Goal: Task Accomplishment & Management: Use online tool/utility

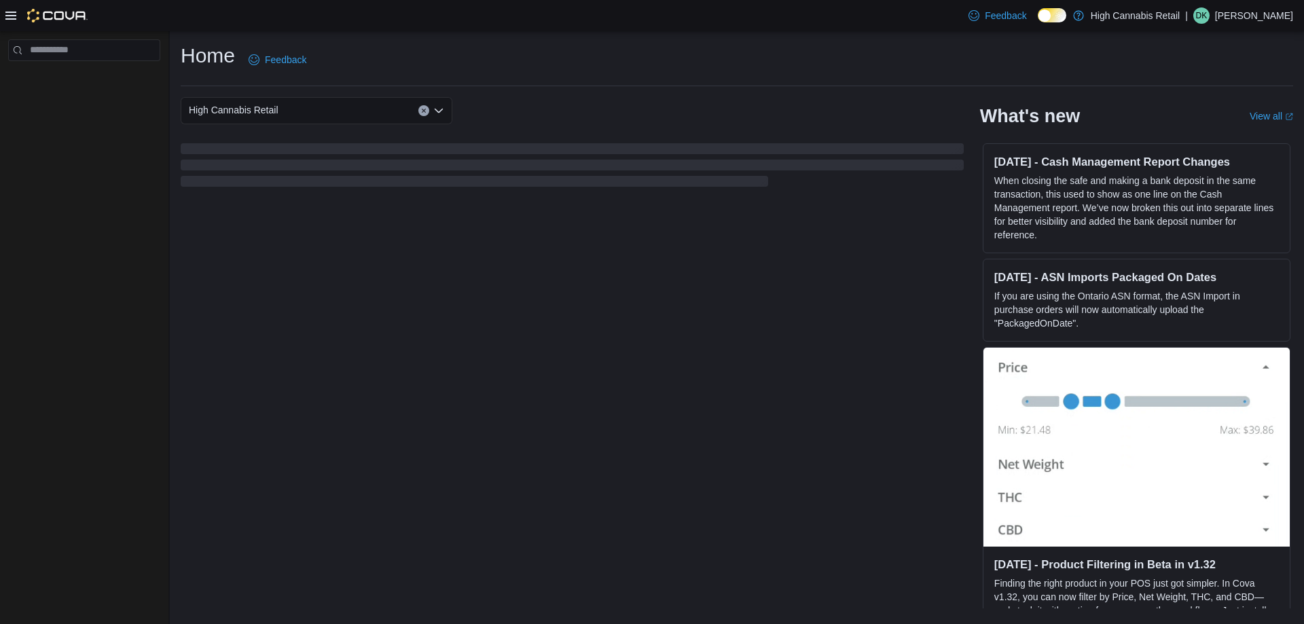
click at [12, 14] on icon at bounding box center [10, 15] width 11 height 11
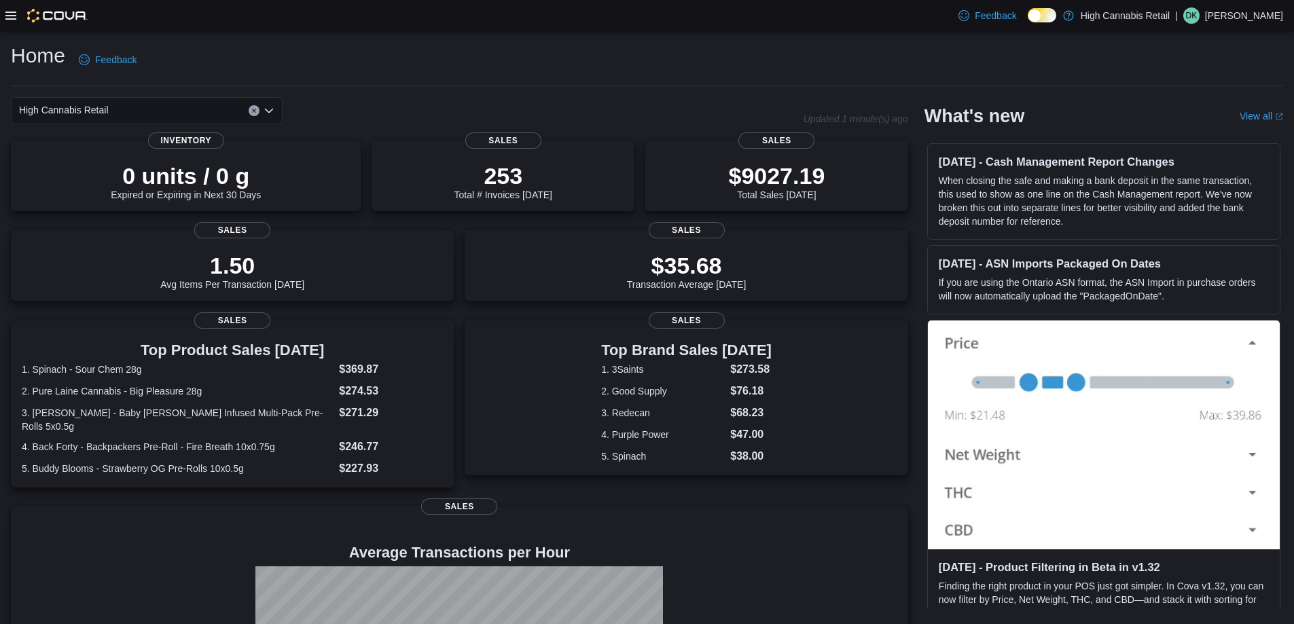
click at [11, 12] on icon at bounding box center [10, 16] width 11 height 8
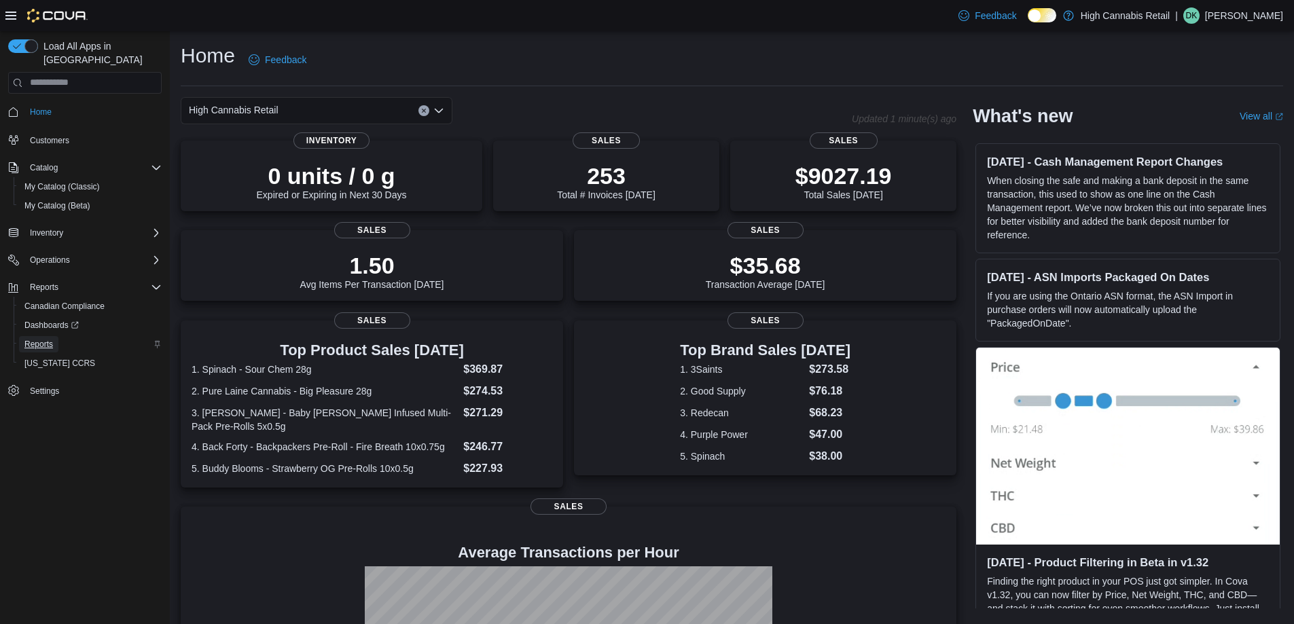
click at [47, 339] on span "Reports" at bounding box center [38, 344] width 29 height 11
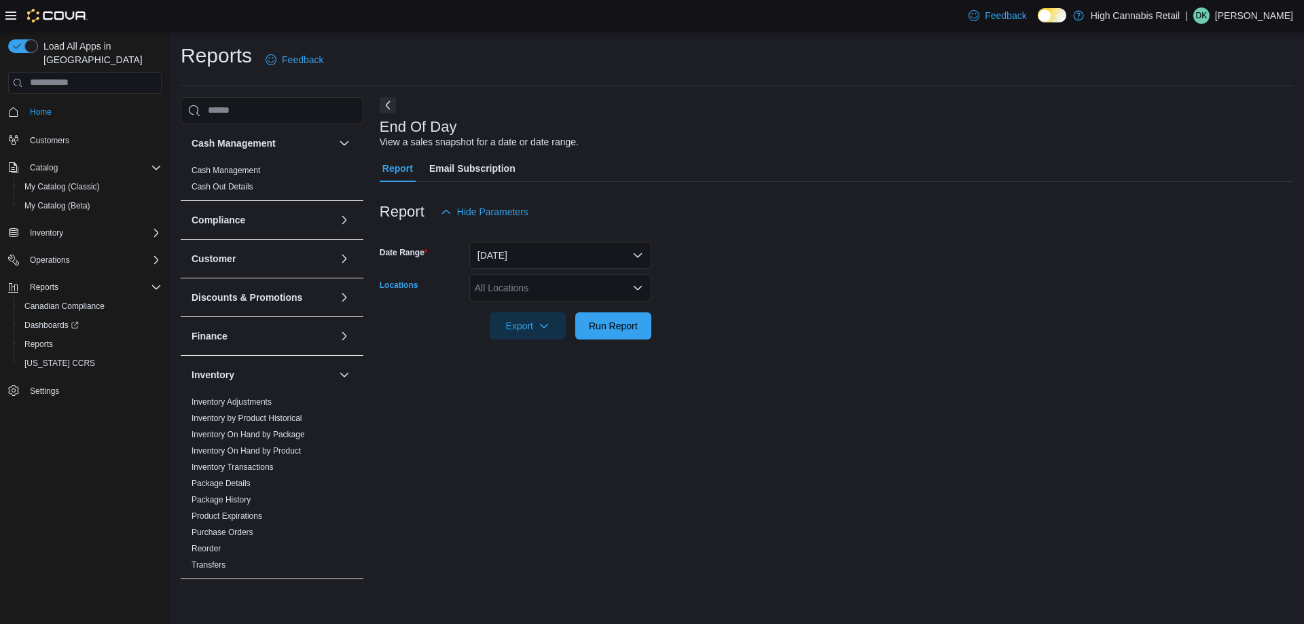
click at [503, 283] on div "All Locations" at bounding box center [560, 287] width 182 height 27
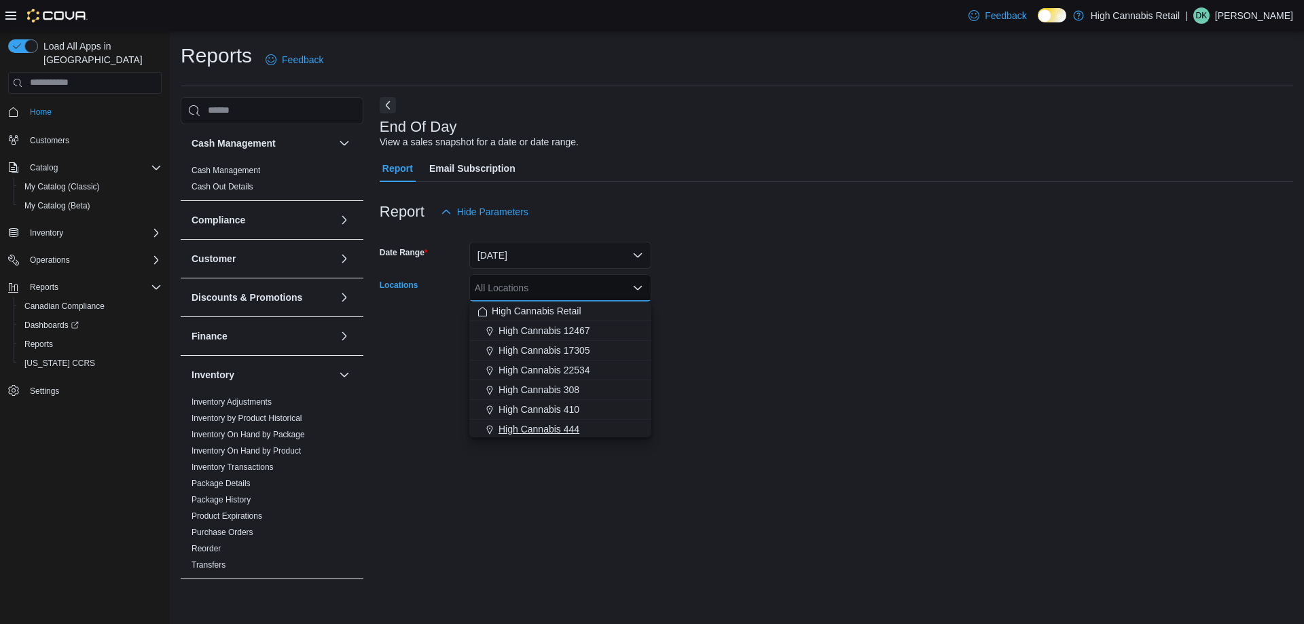
click at [575, 427] on span "High Cannabis 444" at bounding box center [539, 430] width 81 height 14
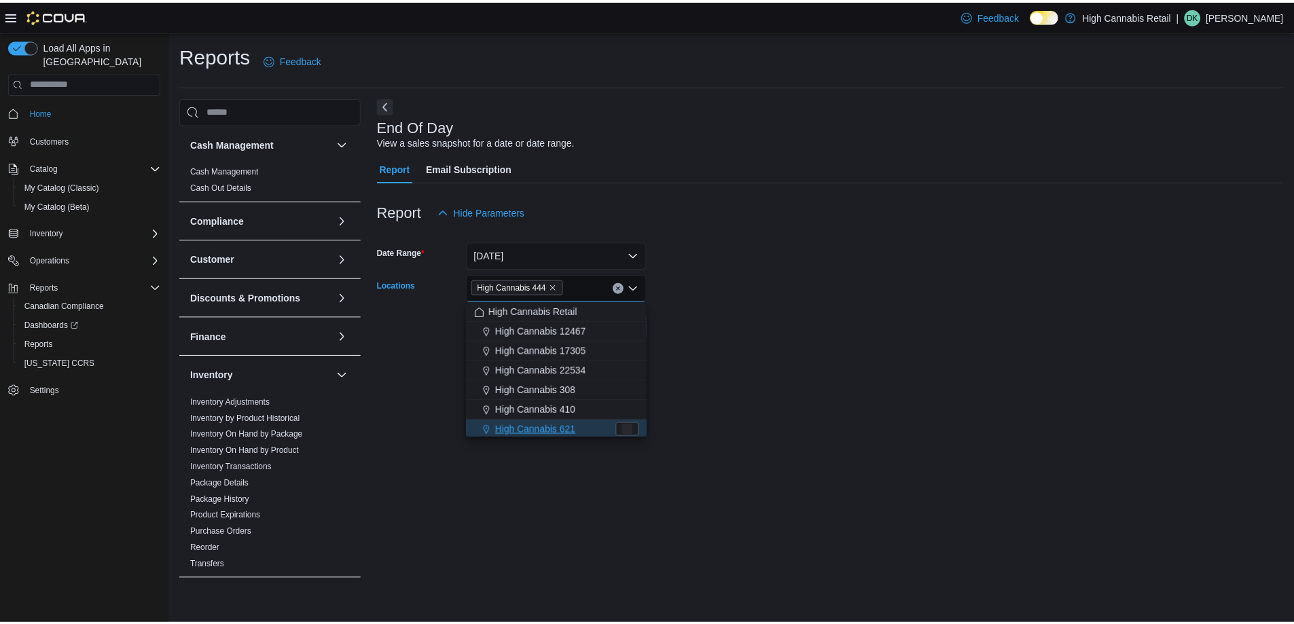
scroll to position [2, 0]
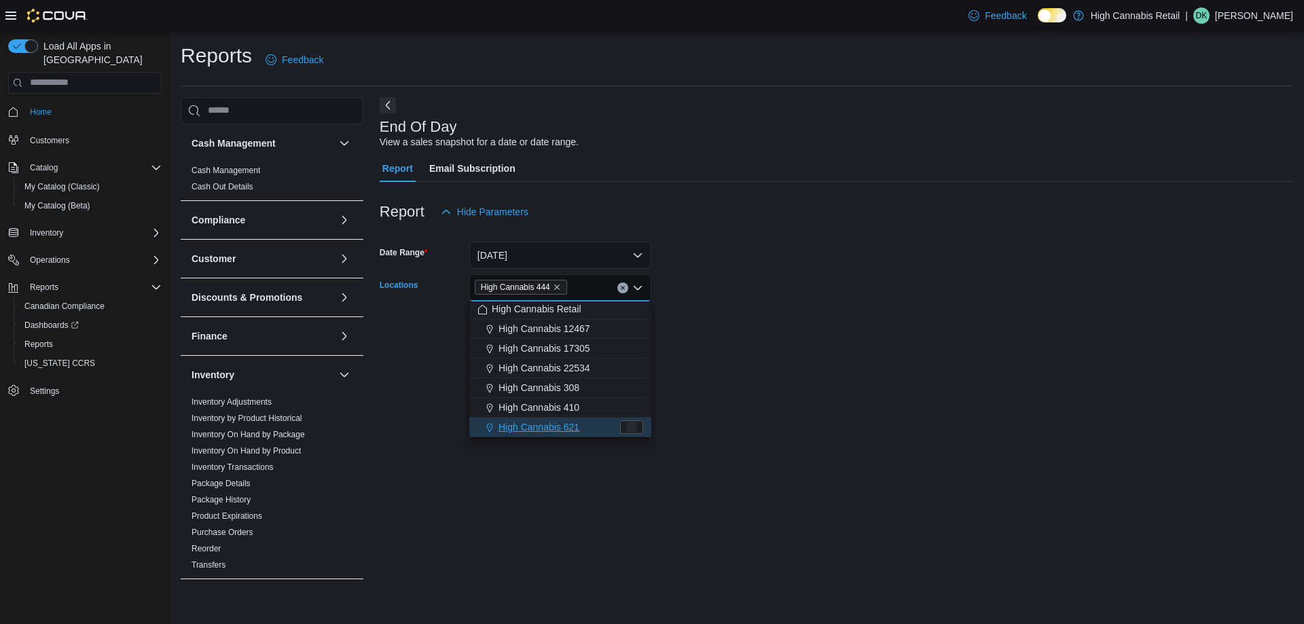
click at [719, 380] on div "End Of Day View a sales snapshot for a date or date range. Report Email Subscri…" at bounding box center [837, 344] width 914 height 495
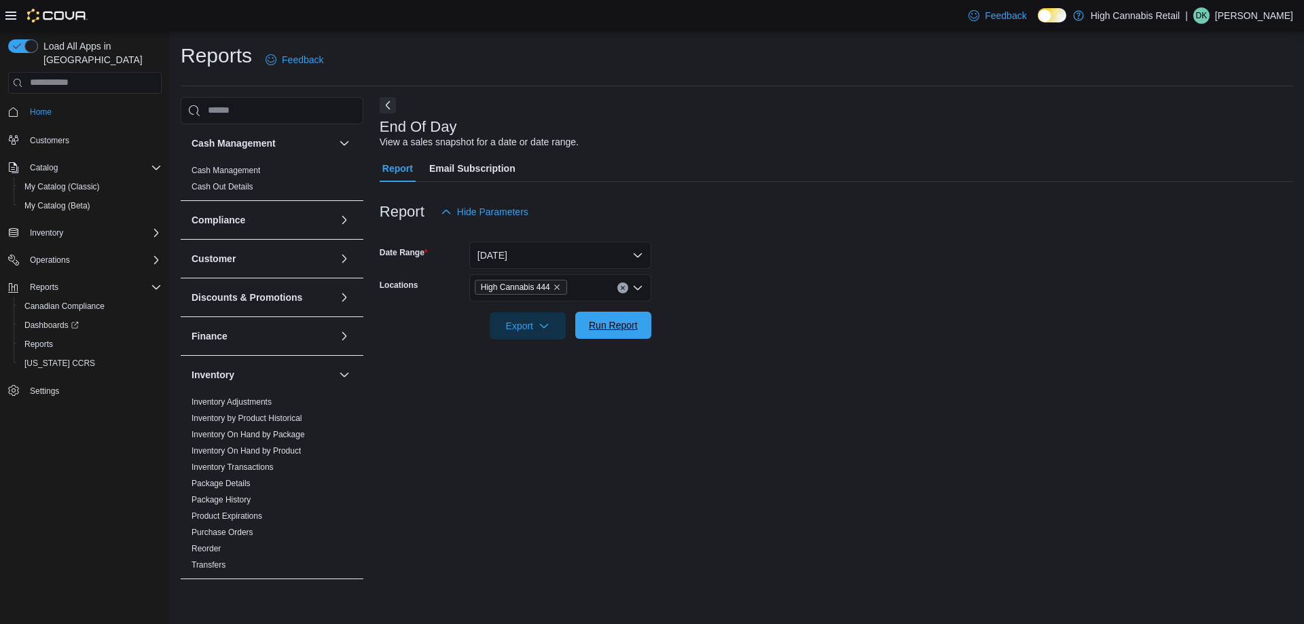
click at [629, 325] on span "Run Report" at bounding box center [613, 326] width 49 height 14
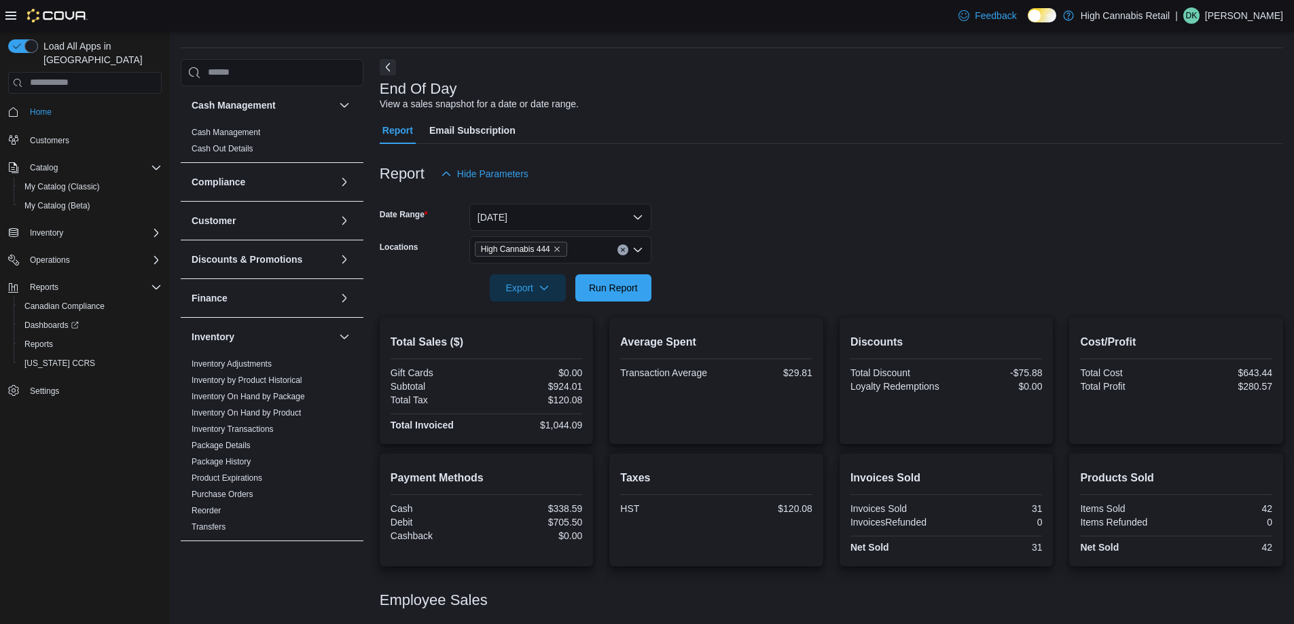
scroll to position [122, 0]
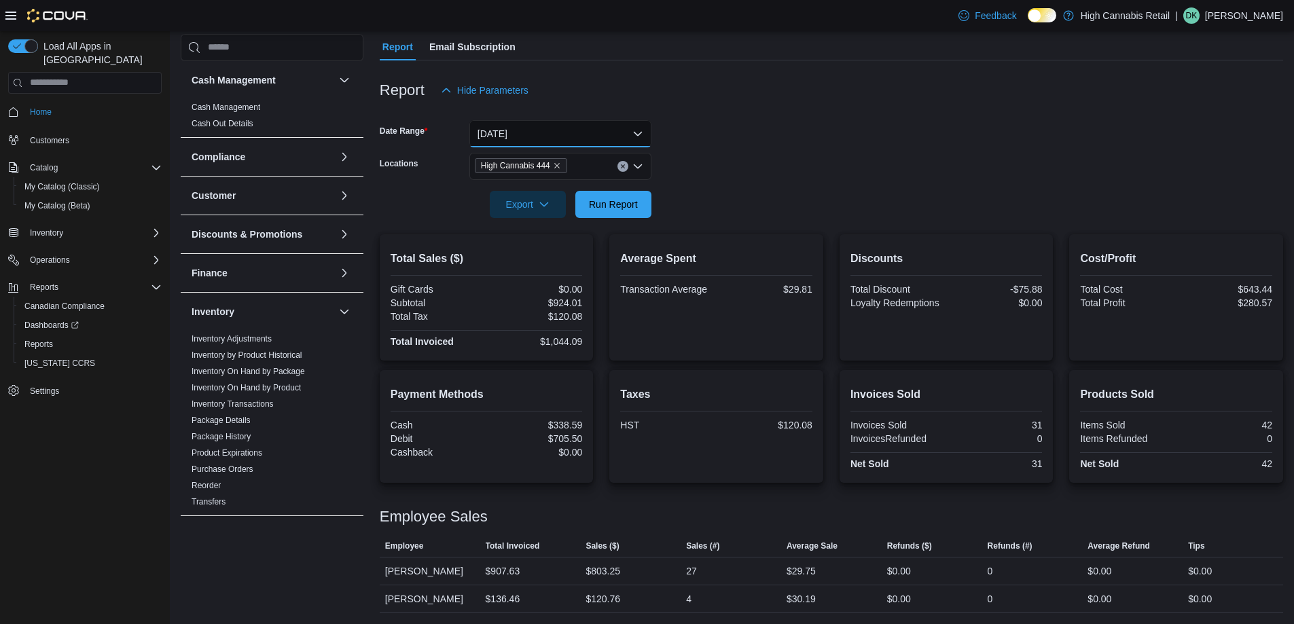
click at [609, 143] on button "[DATE]" at bounding box center [560, 133] width 182 height 27
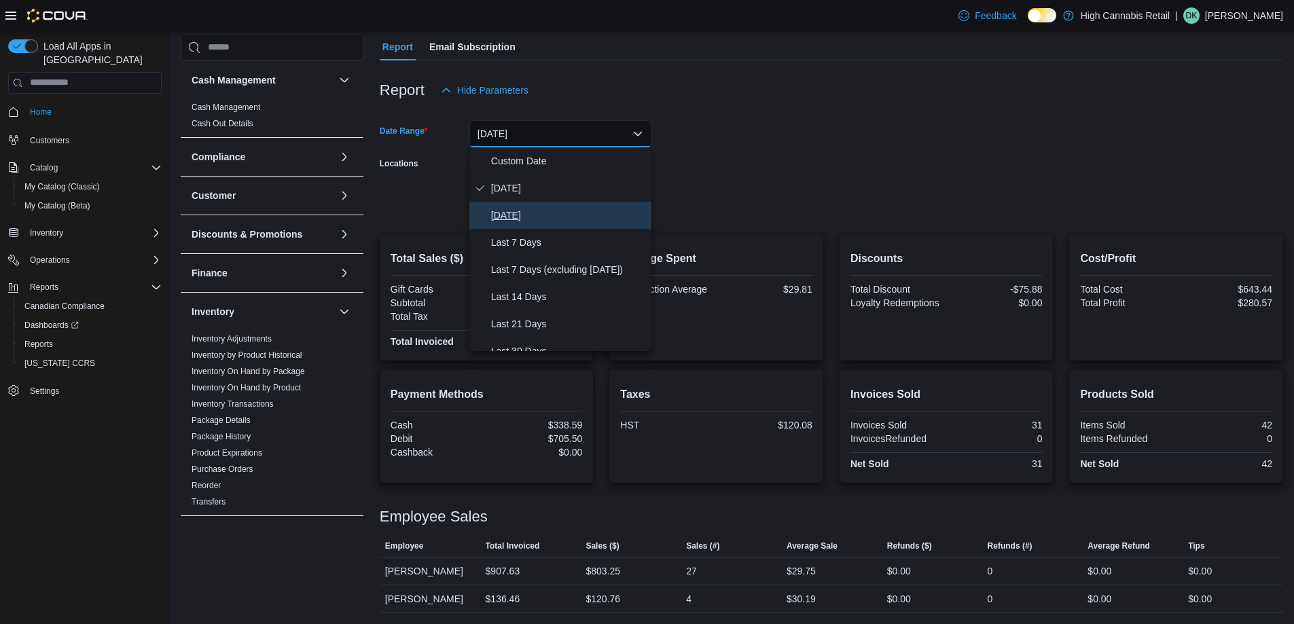
click at [585, 216] on span "[DATE]" at bounding box center [568, 215] width 155 height 16
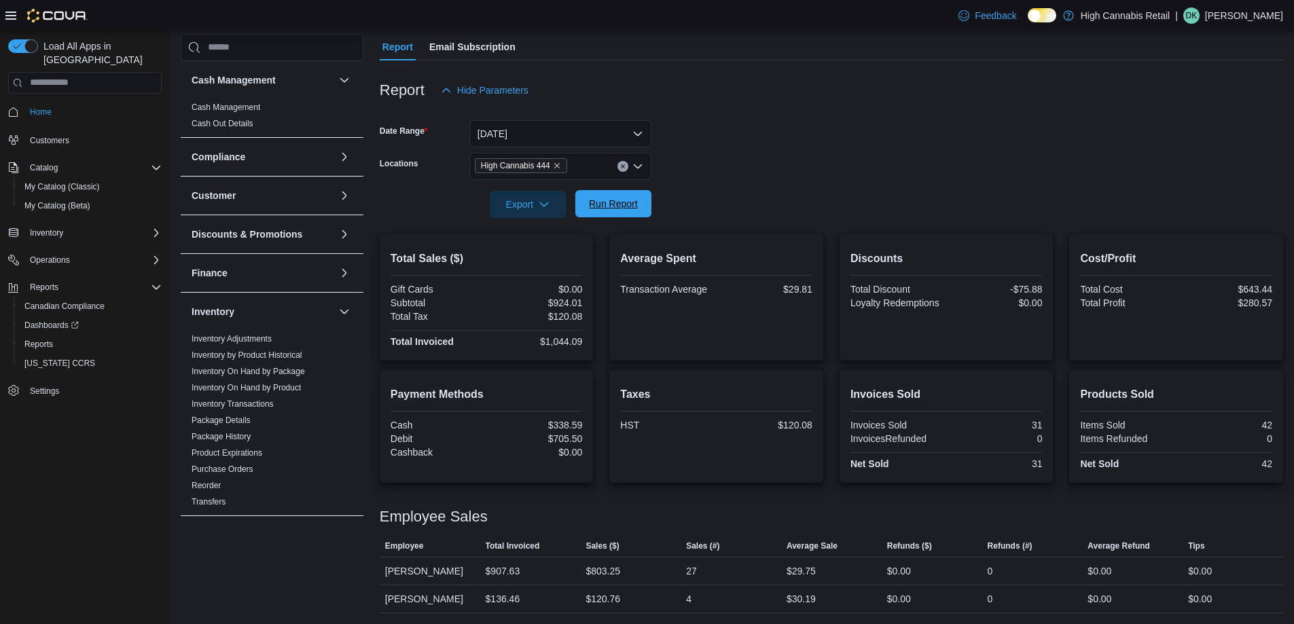
click at [628, 194] on span "Run Report" at bounding box center [614, 203] width 60 height 27
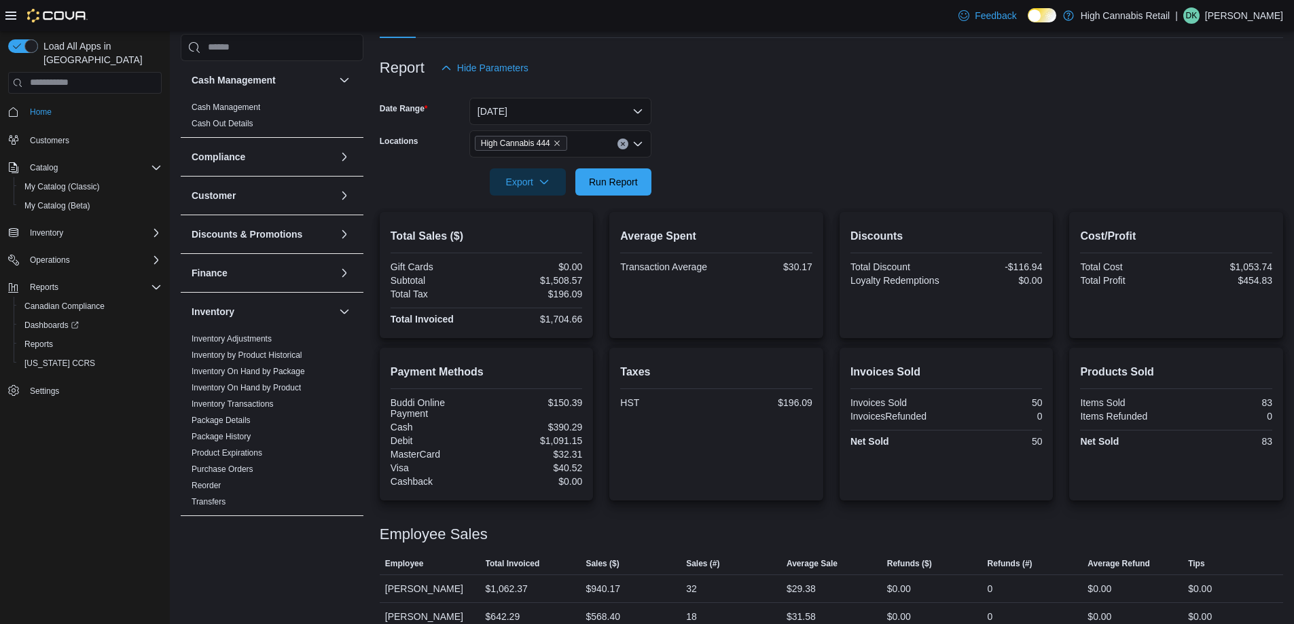
scroll to position [162, 0]
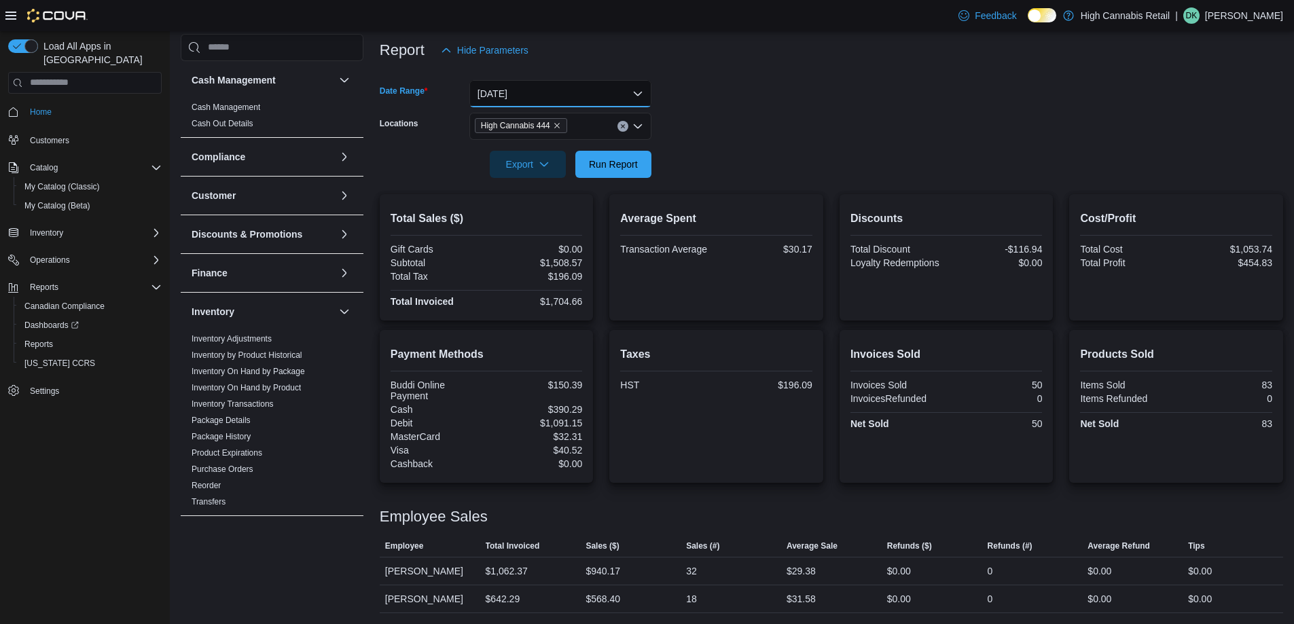
click at [579, 96] on button "[DATE]" at bounding box center [560, 93] width 182 height 27
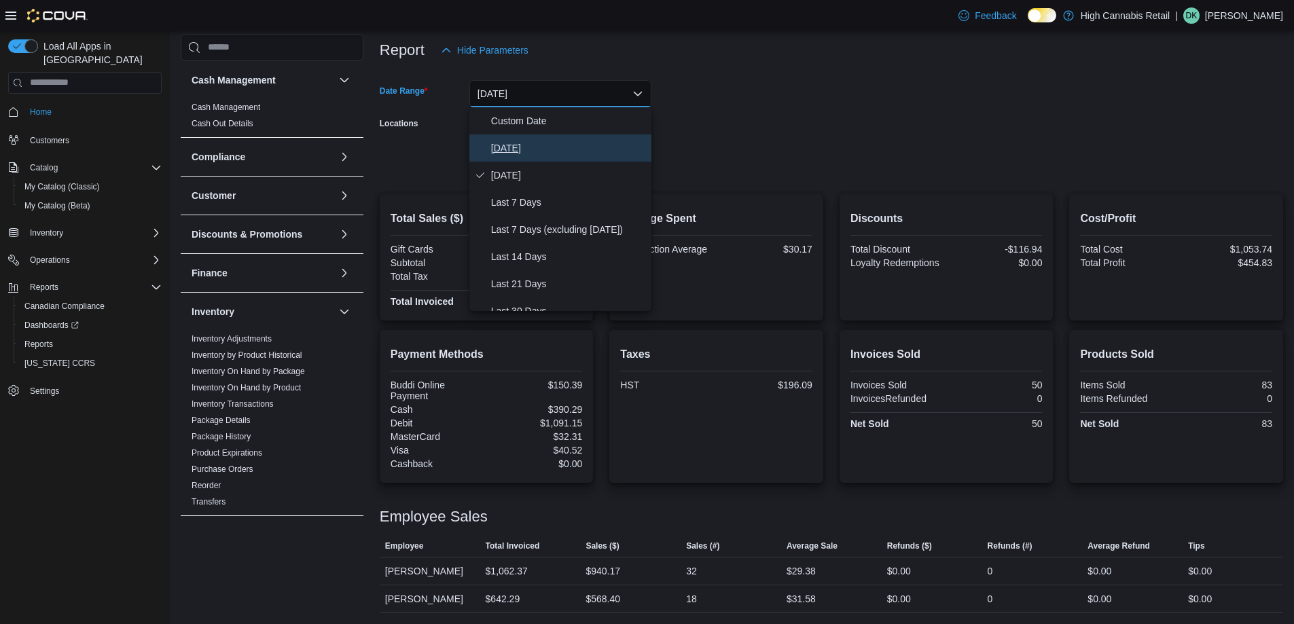
click at [520, 140] on span "[DATE]" at bounding box center [568, 148] width 155 height 16
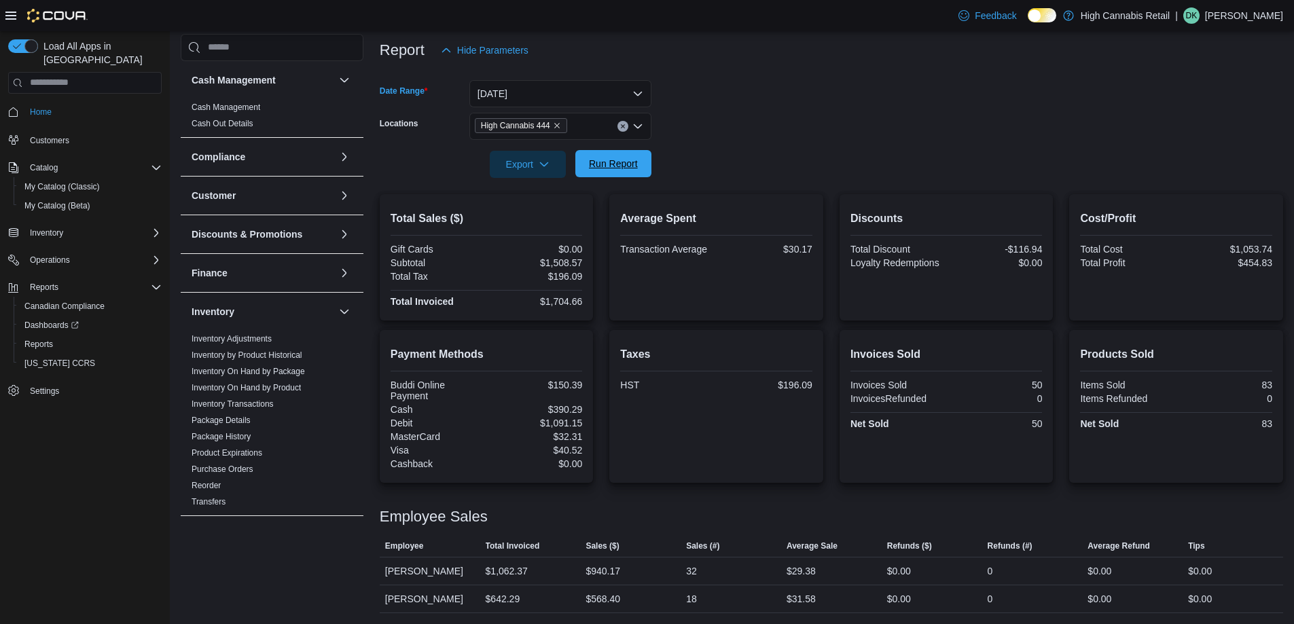
click at [621, 164] on span "Run Report" at bounding box center [613, 164] width 49 height 14
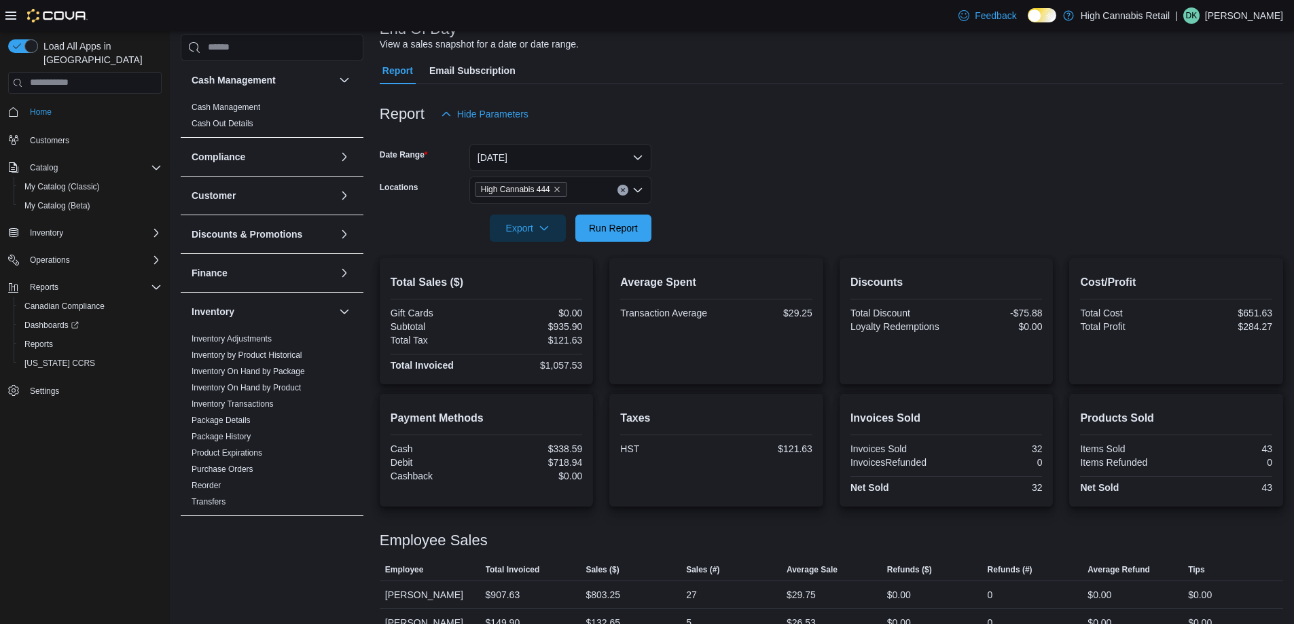
scroll to position [122, 0]
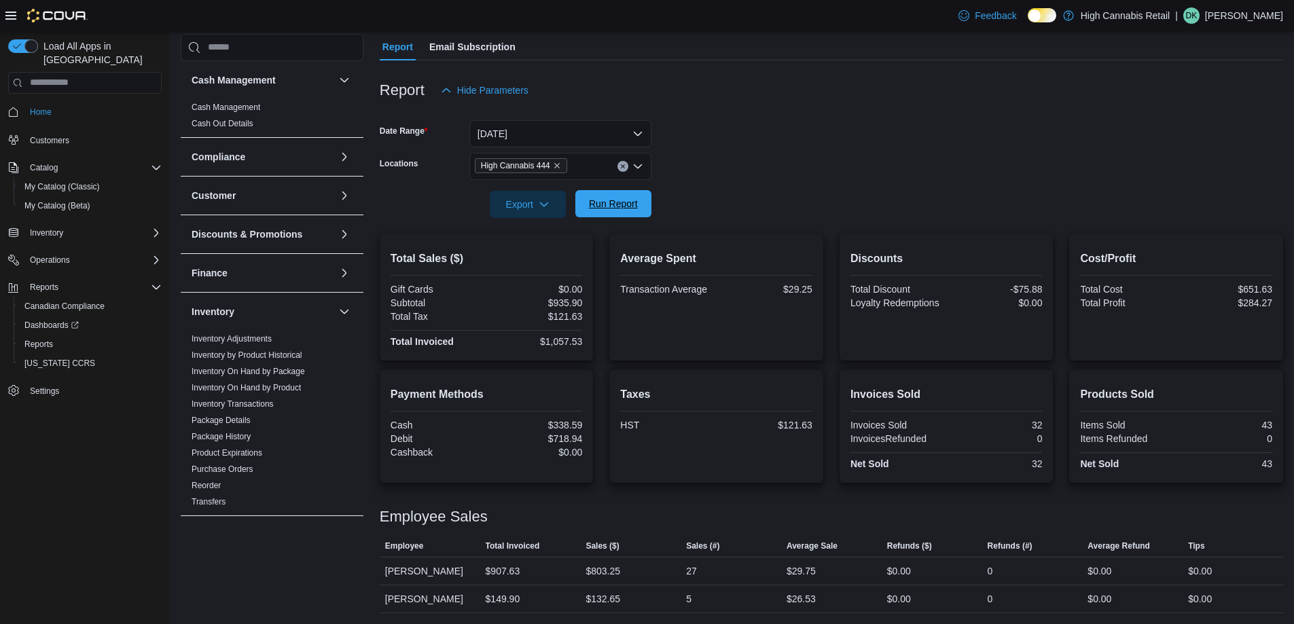
click at [617, 209] on span "Run Report" at bounding box center [613, 204] width 49 height 14
click at [611, 199] on span "Run Report" at bounding box center [613, 205] width 49 height 14
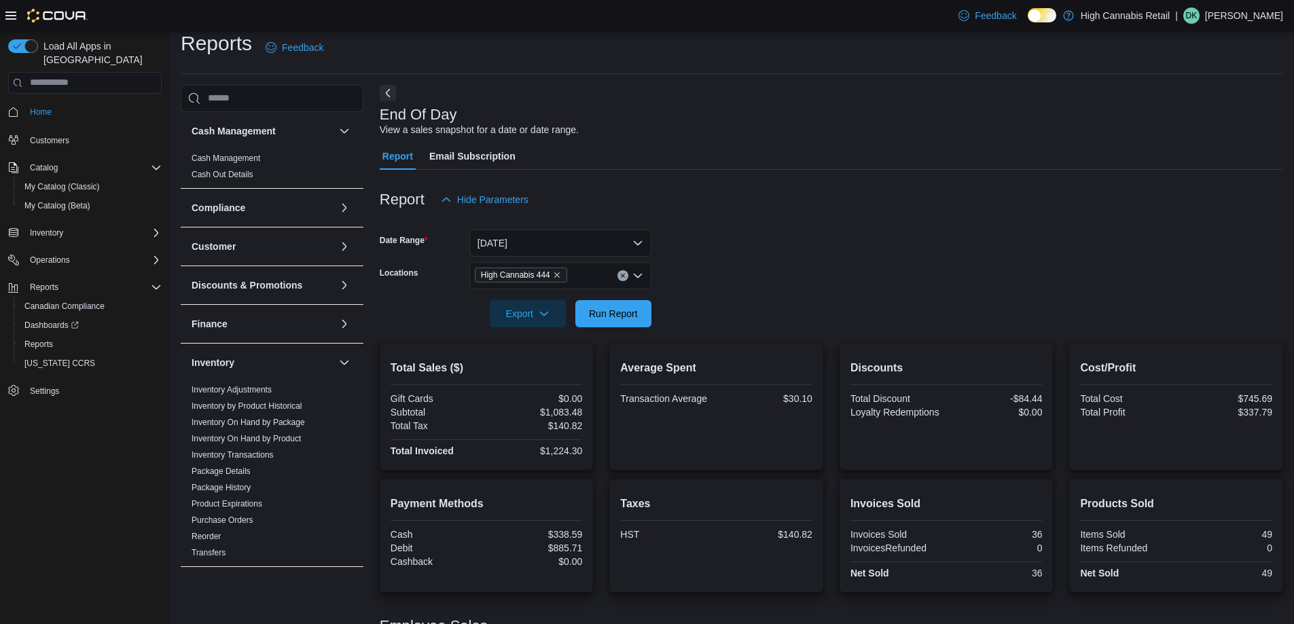
scroll to position [0, 0]
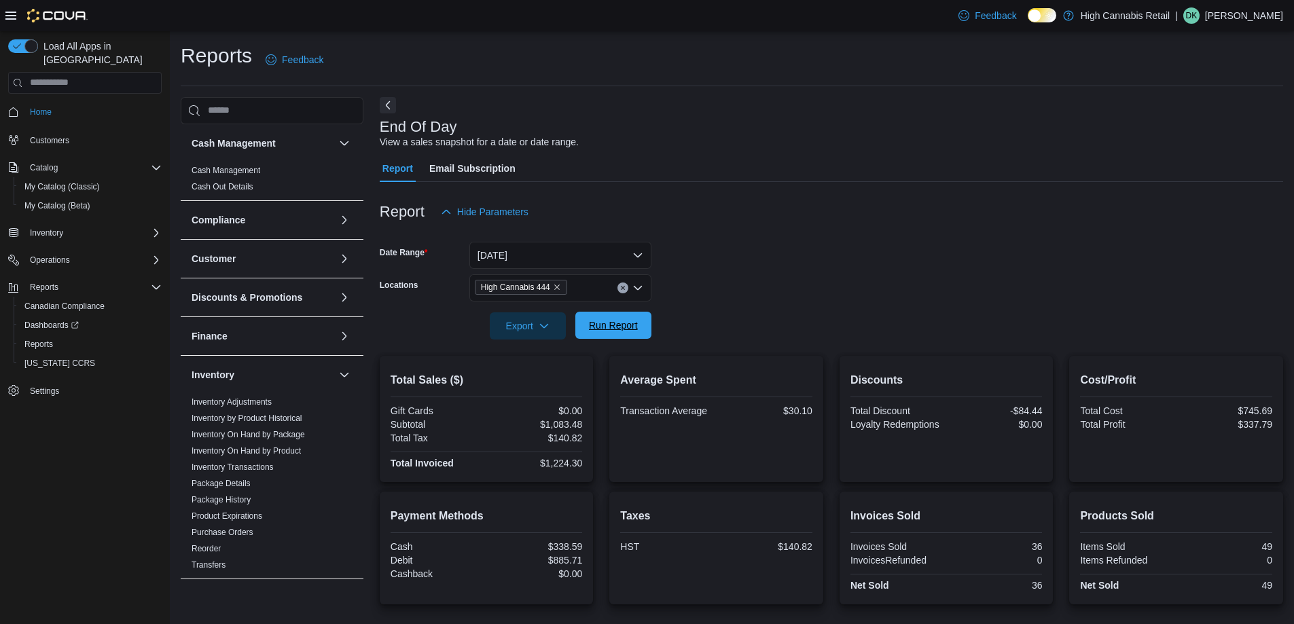
click at [619, 314] on span "Run Report" at bounding box center [614, 325] width 60 height 27
click at [818, 283] on form "Date Range [DATE] Locations High Cannabis 444 Export Run Report" at bounding box center [831, 283] width 903 height 114
click at [626, 335] on span "Run Report" at bounding box center [614, 325] width 60 height 27
click at [643, 336] on span "Run Report" at bounding box center [614, 325] width 60 height 27
click at [624, 326] on span "Run Report" at bounding box center [613, 326] width 49 height 14
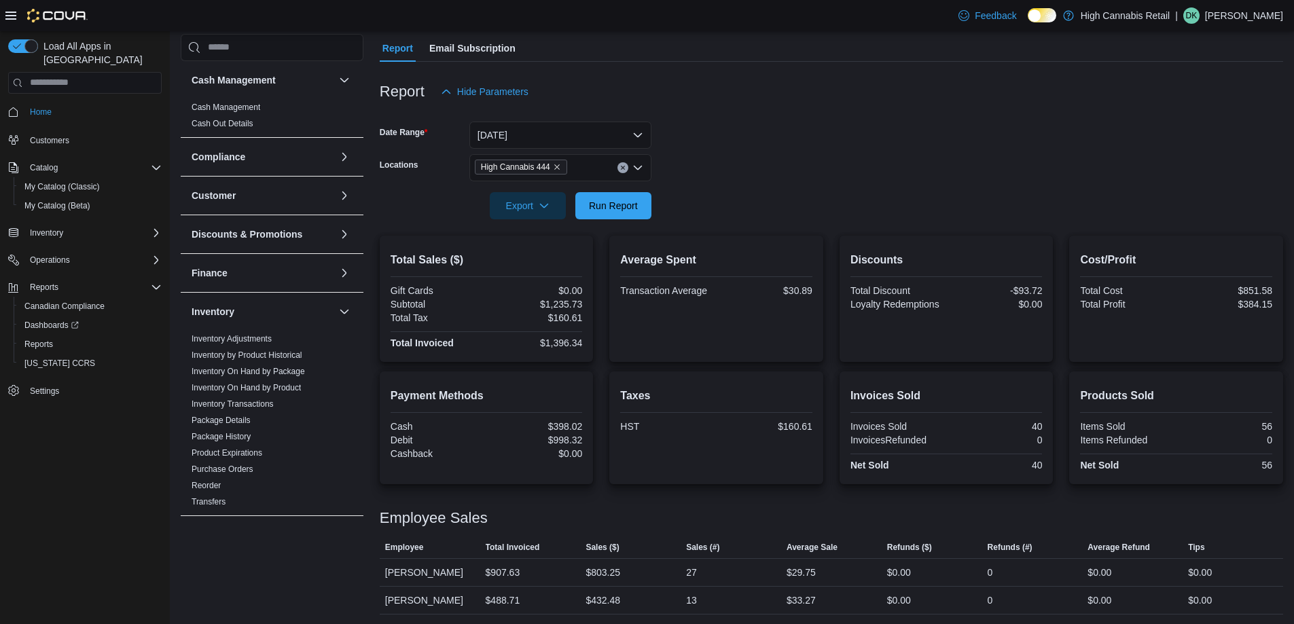
scroll to position [122, 0]
click at [625, 162] on button "Clear input" at bounding box center [622, 166] width 11 height 11
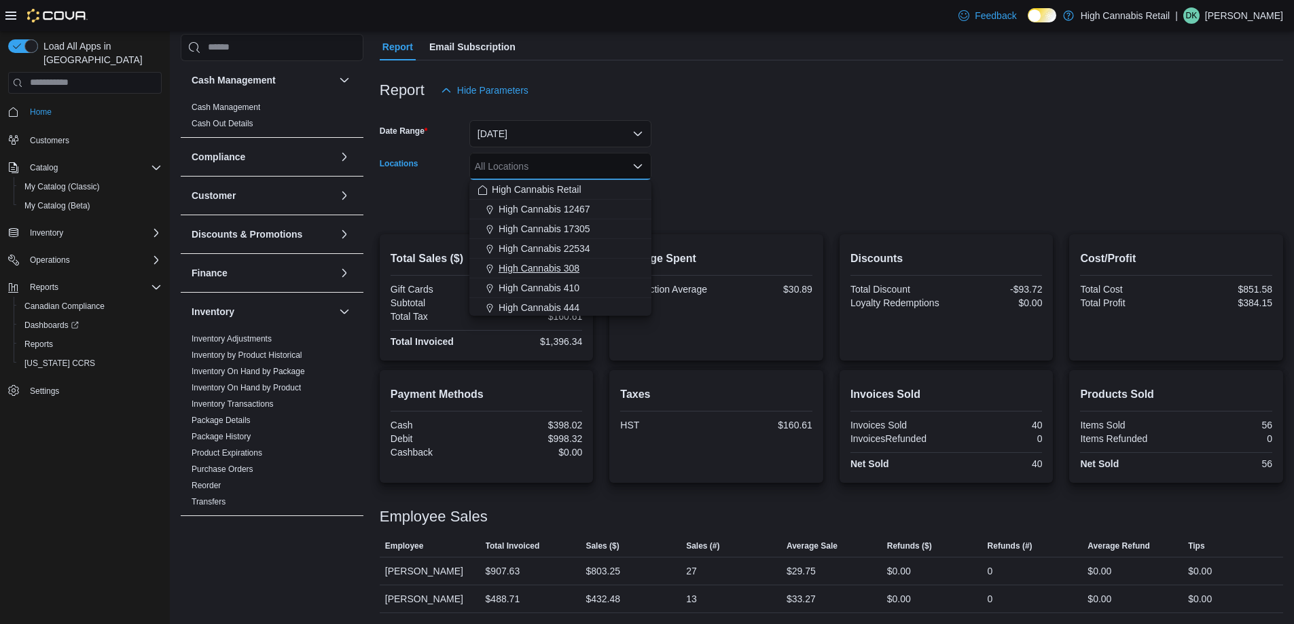
click at [594, 267] on div "High Cannabis 308" at bounding box center [561, 269] width 166 height 14
click at [688, 213] on form "Date Range [DATE] Locations High Cannabis 308 Combo box. Selected. High Cannabi…" at bounding box center [831, 161] width 903 height 114
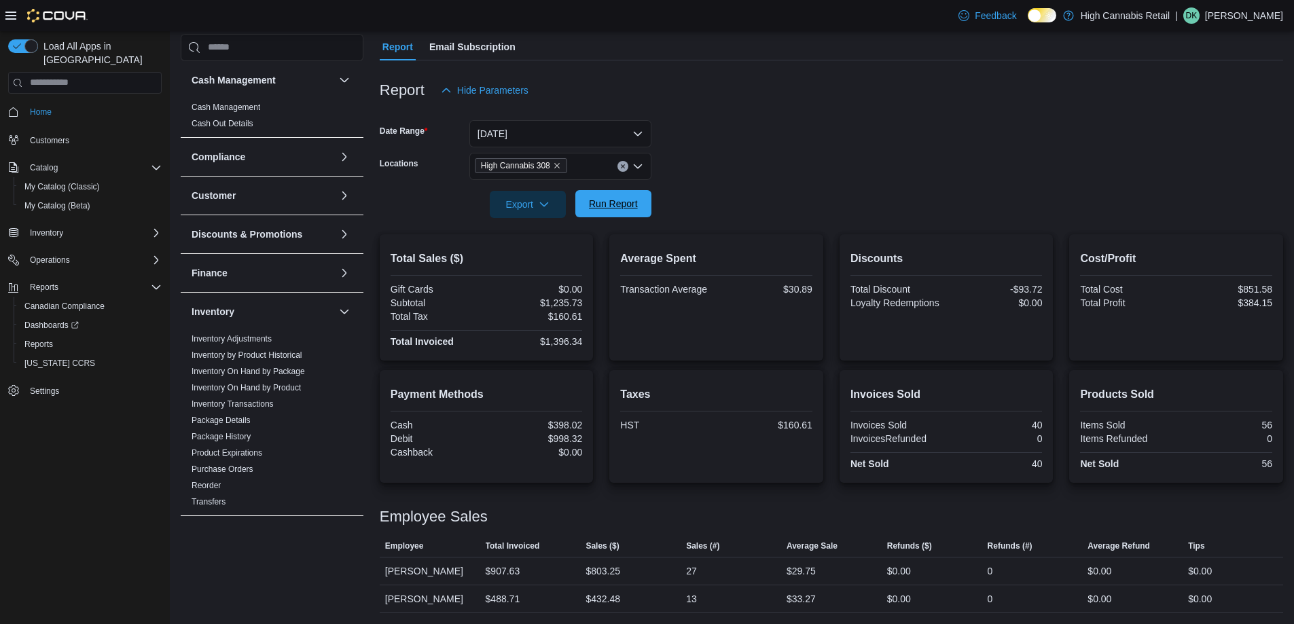
click at [635, 203] on span "Run Report" at bounding box center [613, 204] width 49 height 14
click at [623, 166] on icon "Clear input" at bounding box center [622, 165] width 3 height 3
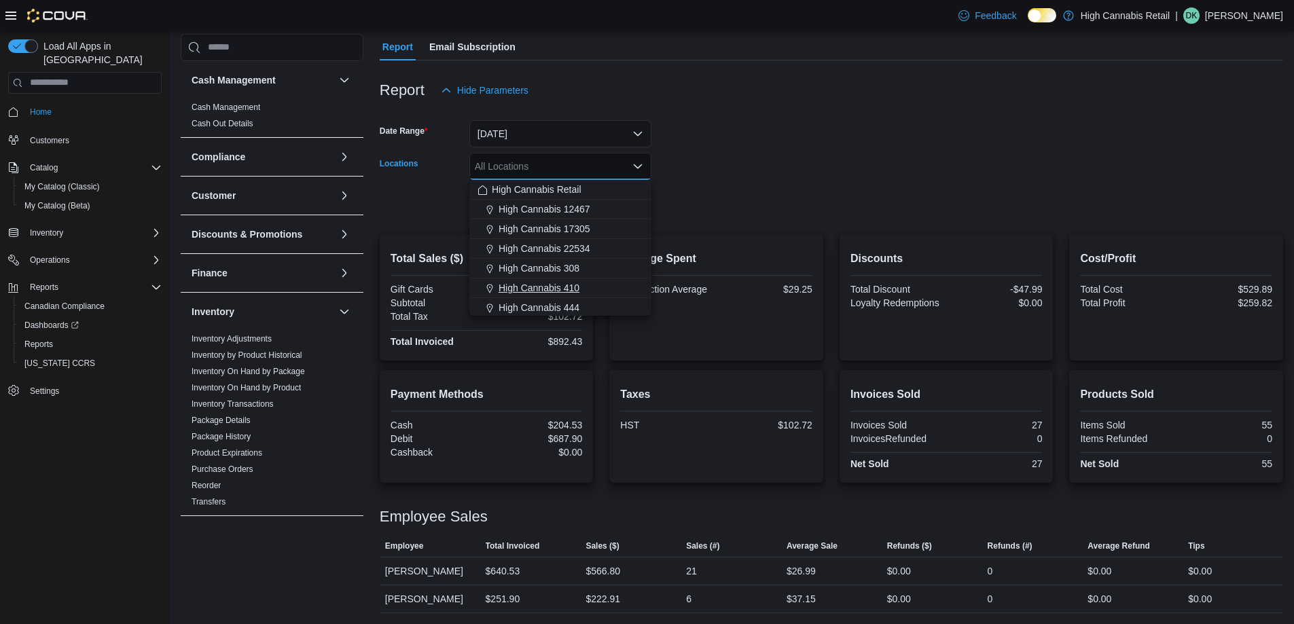
click at [620, 297] on button "High Cannabis 410" at bounding box center [560, 289] width 182 height 20
click at [624, 164] on icon "Clear input" at bounding box center [622, 166] width 5 height 5
click at [591, 300] on button "High Cannabis 444" at bounding box center [560, 308] width 182 height 20
click at [687, 202] on form "Date Range [DATE] Locations High Cannabis 444 Combo box. Selected. High Cannabi…" at bounding box center [831, 161] width 903 height 114
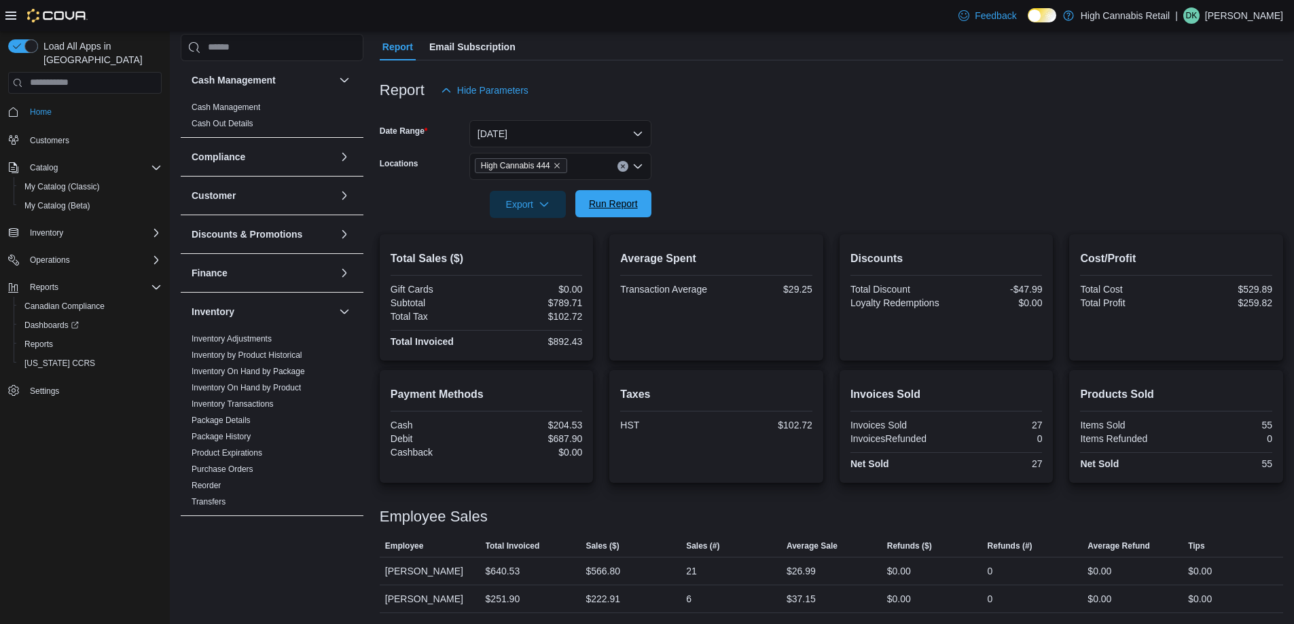
click at [628, 202] on span "Run Report" at bounding box center [613, 204] width 49 height 14
click at [606, 193] on span "Run Report" at bounding box center [614, 203] width 60 height 27
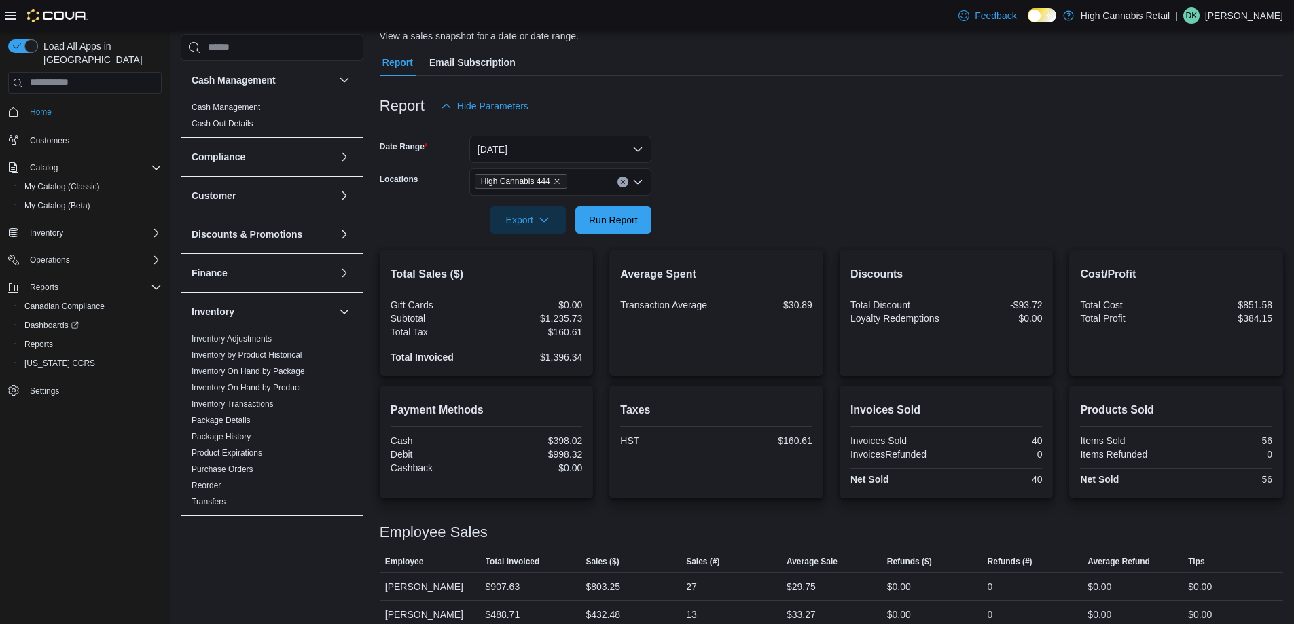
scroll to position [122, 0]
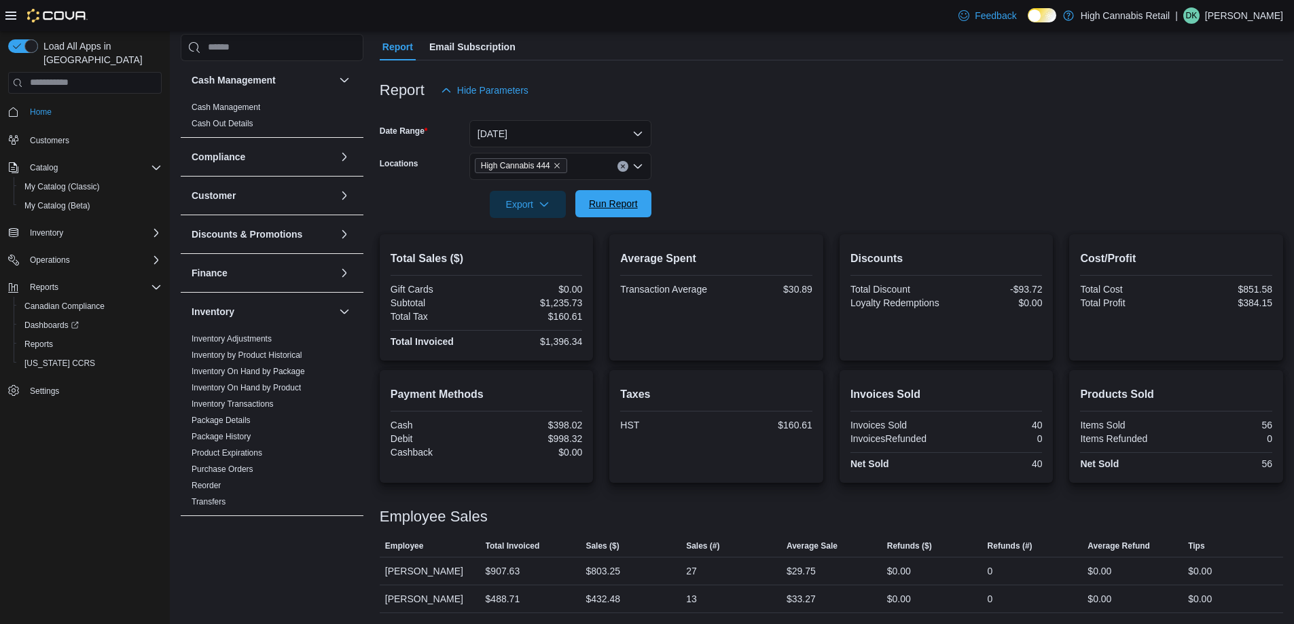
click at [591, 204] on span "Run Report" at bounding box center [613, 204] width 49 height 14
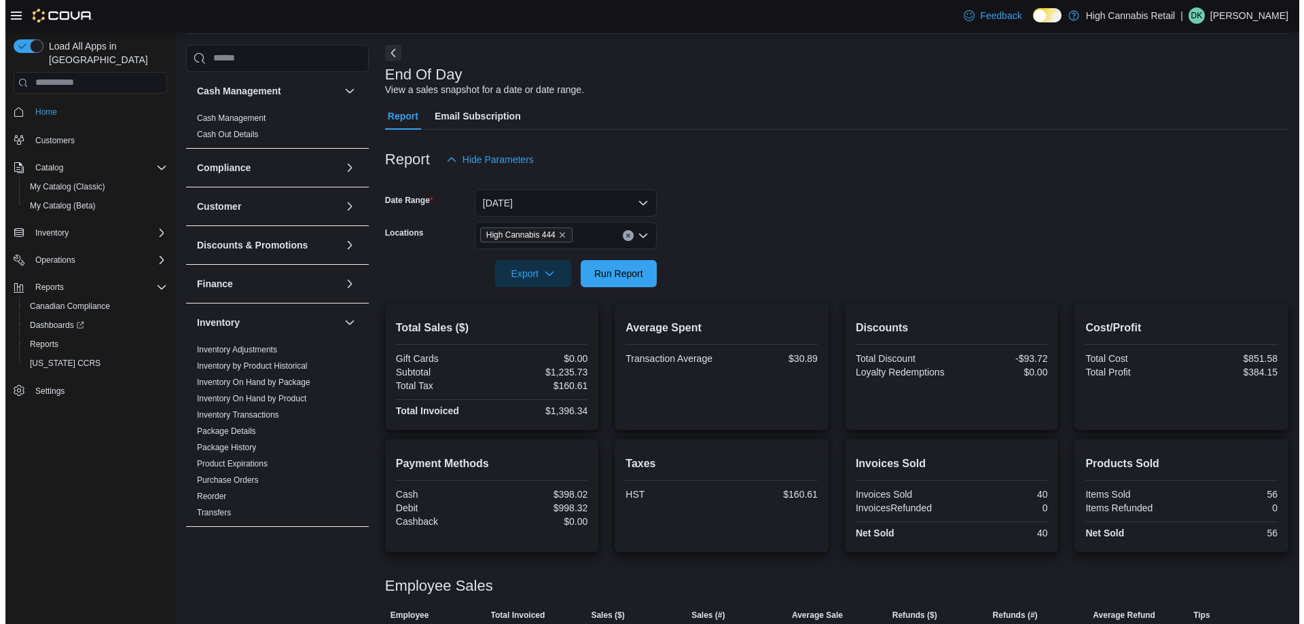
scroll to position [0, 0]
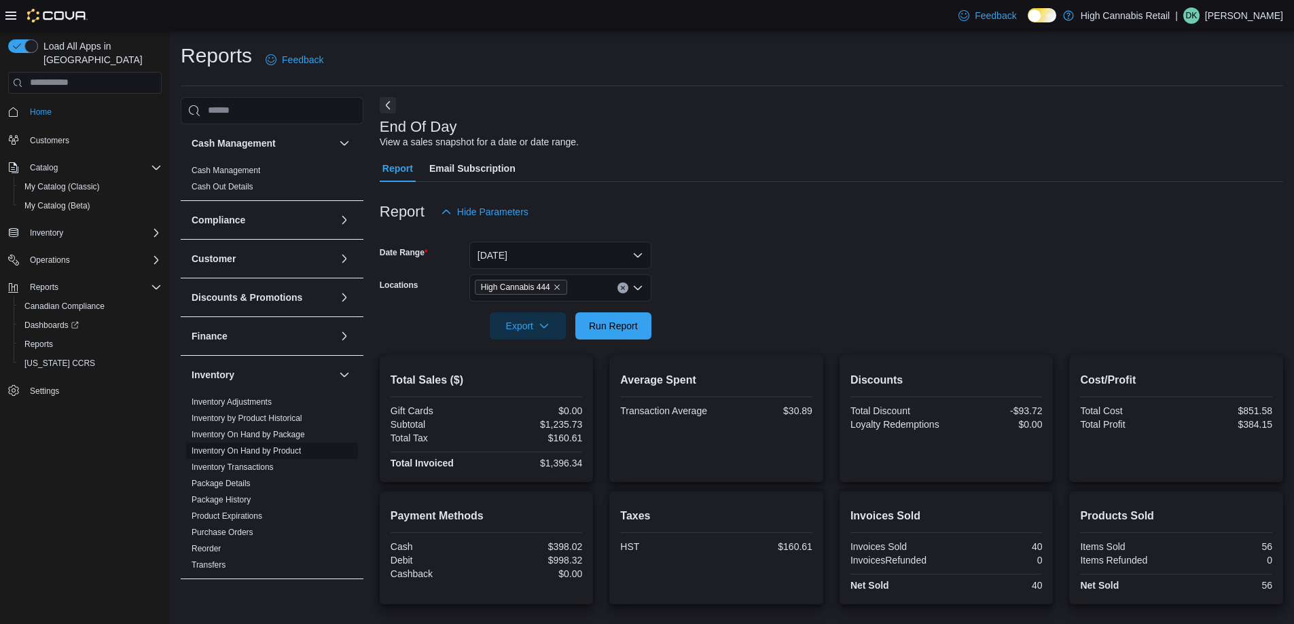
click at [277, 450] on link "Inventory On Hand by Product" at bounding box center [246, 451] width 109 height 10
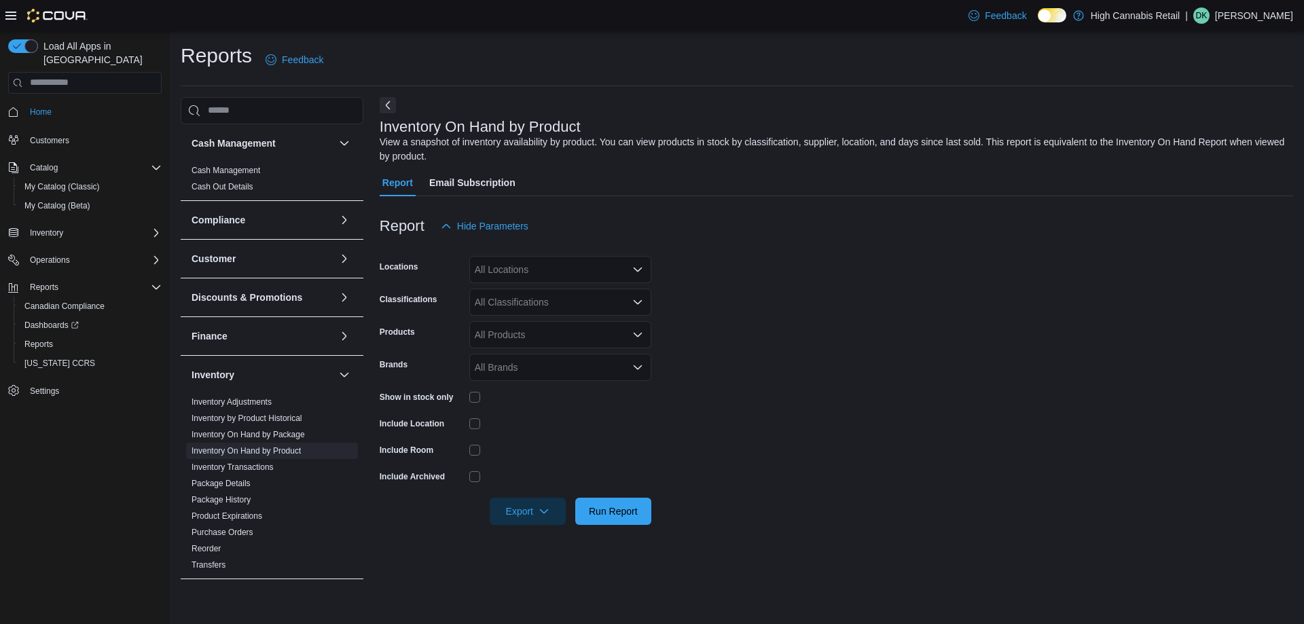
click at [597, 257] on div "All Locations" at bounding box center [560, 269] width 182 height 27
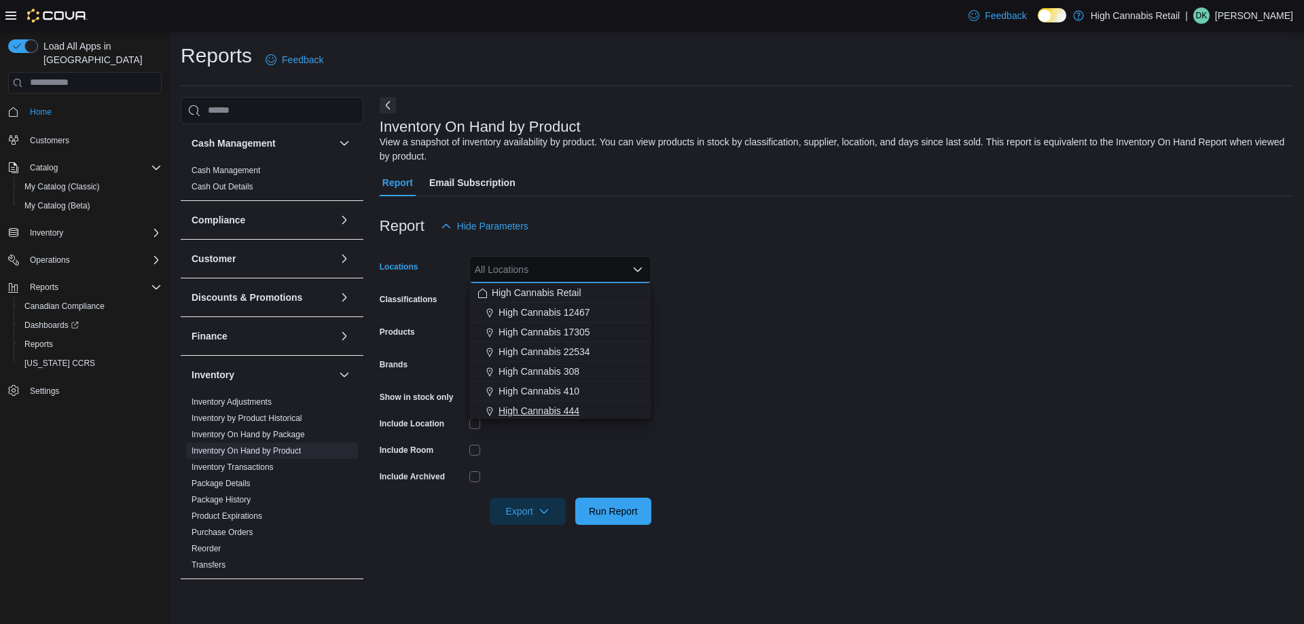
click at [571, 404] on span "High Cannabis 444" at bounding box center [539, 411] width 81 height 14
click at [626, 377] on button "High Cannabis 308" at bounding box center [560, 370] width 182 height 20
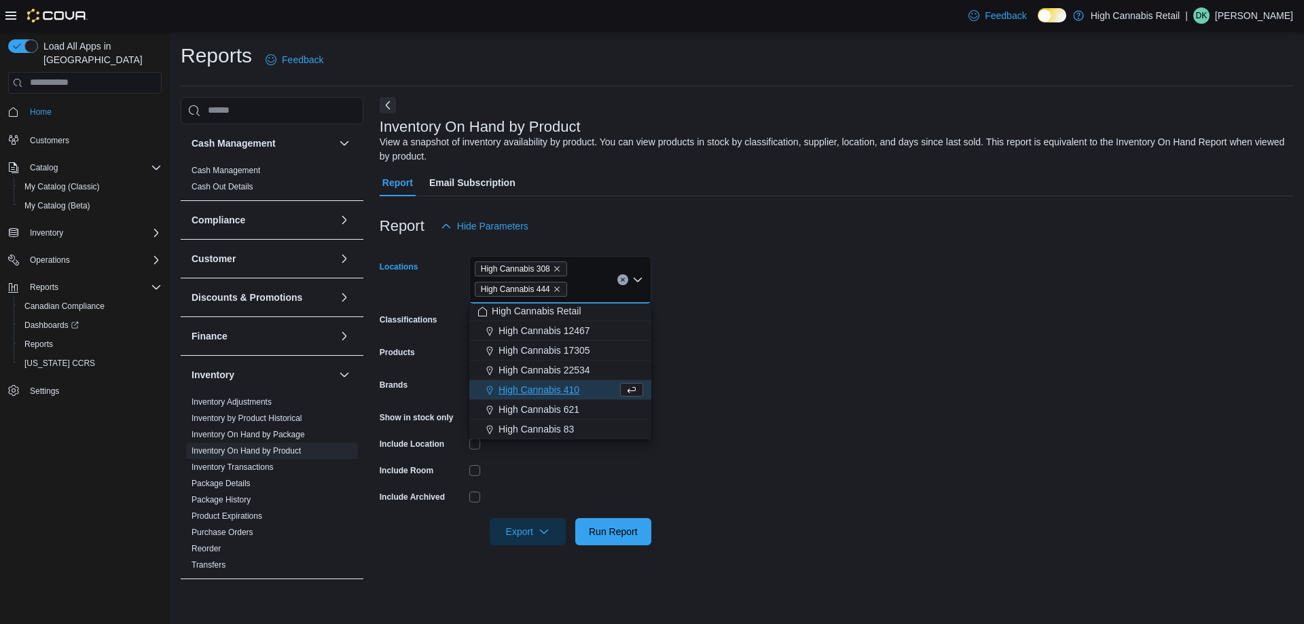
click at [622, 284] on button "Clear input" at bounding box center [622, 279] width 11 height 11
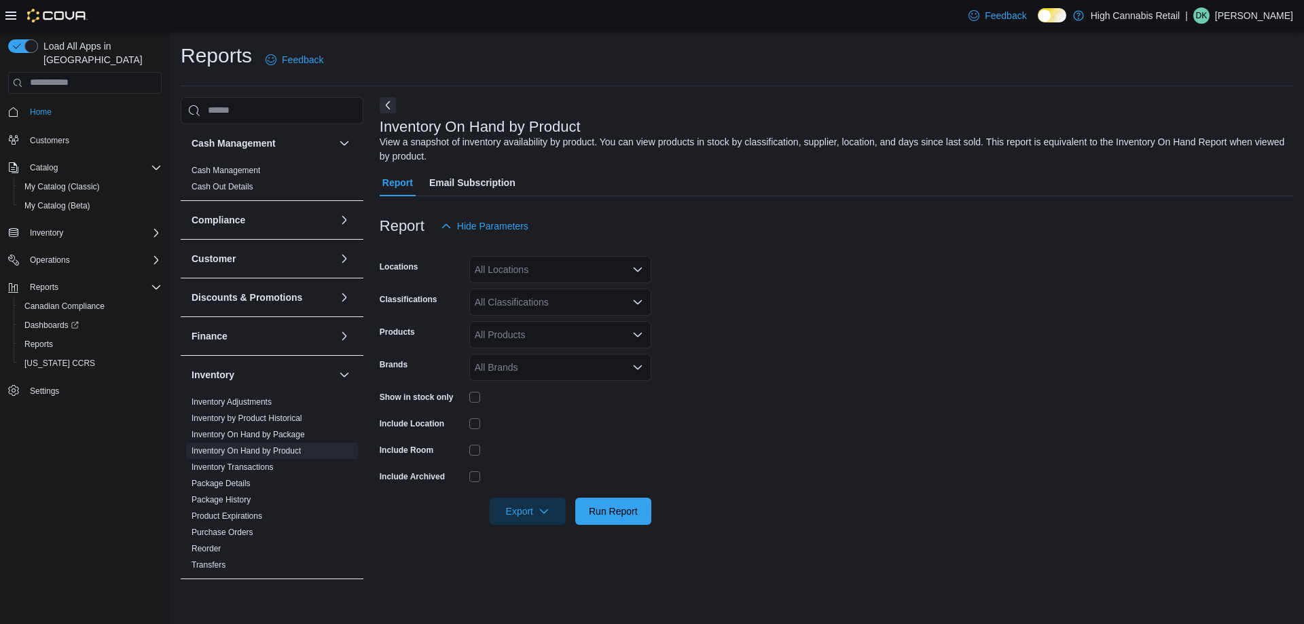
click at [723, 348] on form "Locations All Locations Classifications All Classifications Products All Produc…" at bounding box center [837, 382] width 914 height 285
click at [561, 274] on div "All Locations" at bounding box center [560, 269] width 182 height 27
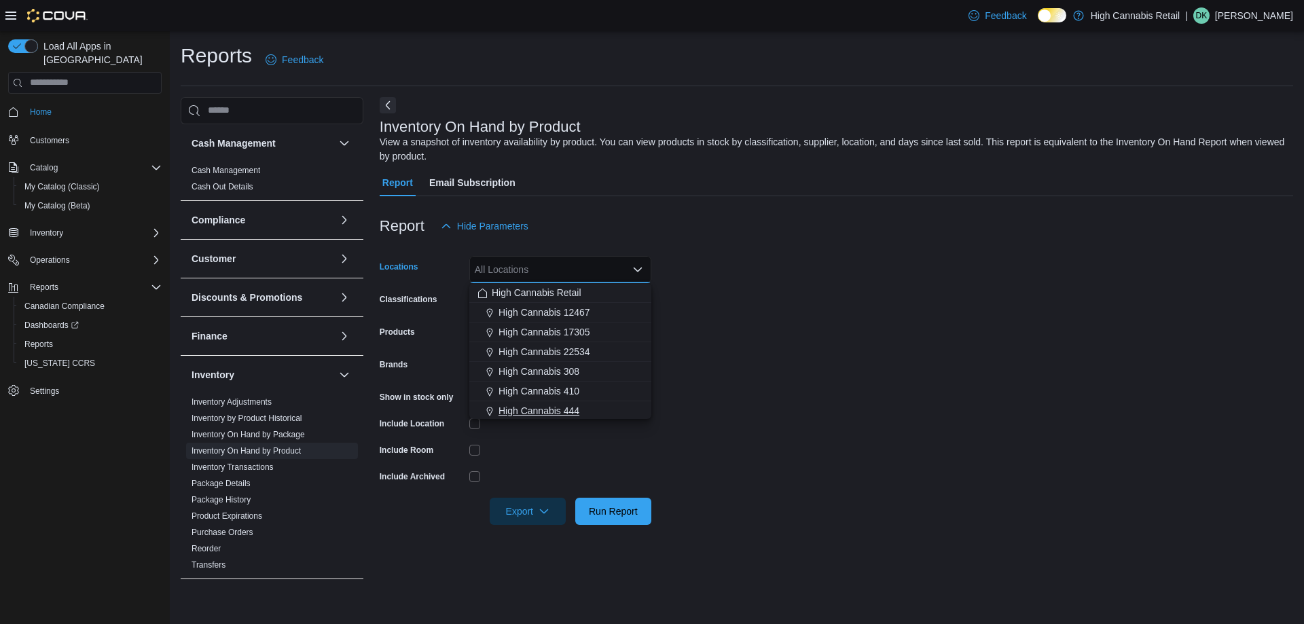
click at [560, 407] on span "High Cannabis 444" at bounding box center [539, 411] width 81 height 14
drag, startPoint x: 830, startPoint y: 349, endPoint x: 622, endPoint y: 310, distance: 211.6
click at [830, 348] on form "Locations High Cannabis 444 Combo box. Selected. High Cannabis 444. Press Backs…" at bounding box center [837, 382] width 914 height 285
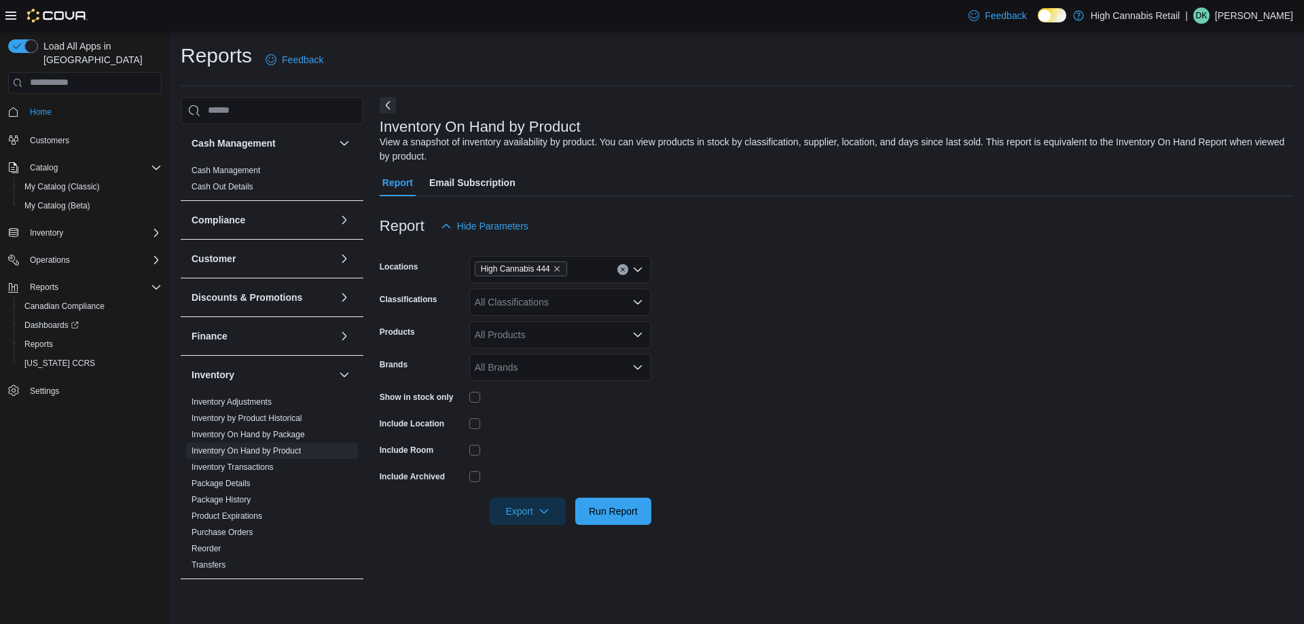
click at [545, 297] on div "All Classifications" at bounding box center [560, 302] width 182 height 27
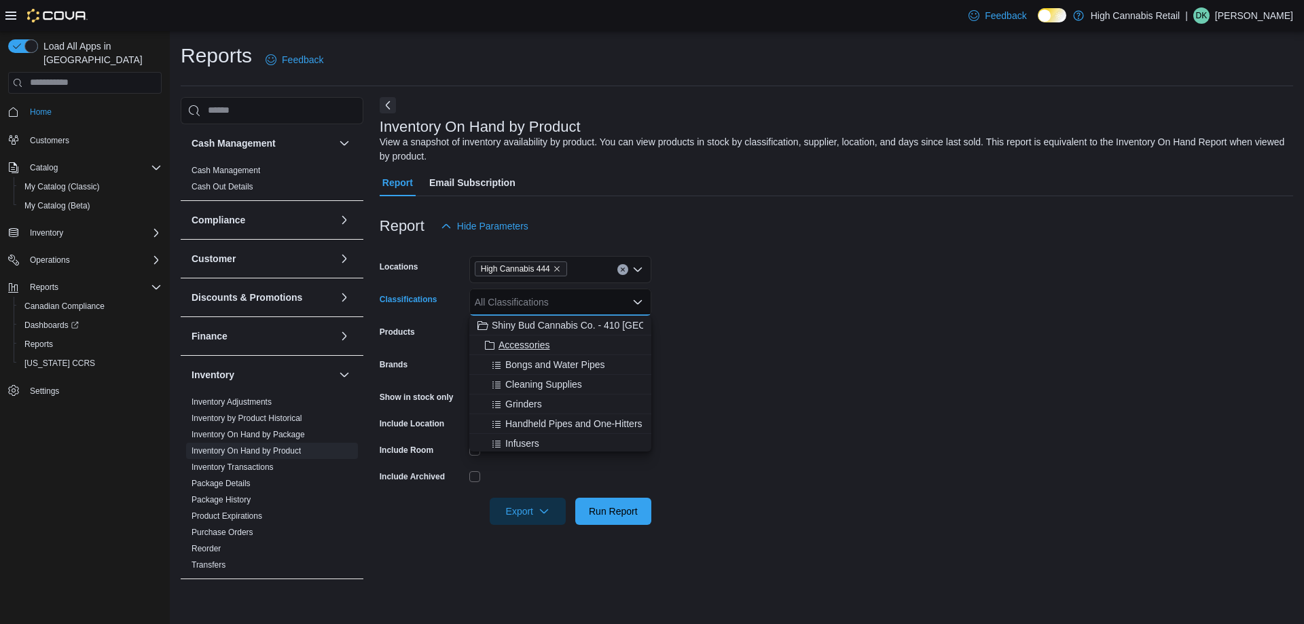
click at [531, 340] on span "Accessories" at bounding box center [524, 345] width 51 height 14
click at [687, 338] on form "Locations High Cannabis 444 Classifications Accessories Combo box. Selected. Ac…" at bounding box center [837, 382] width 914 height 285
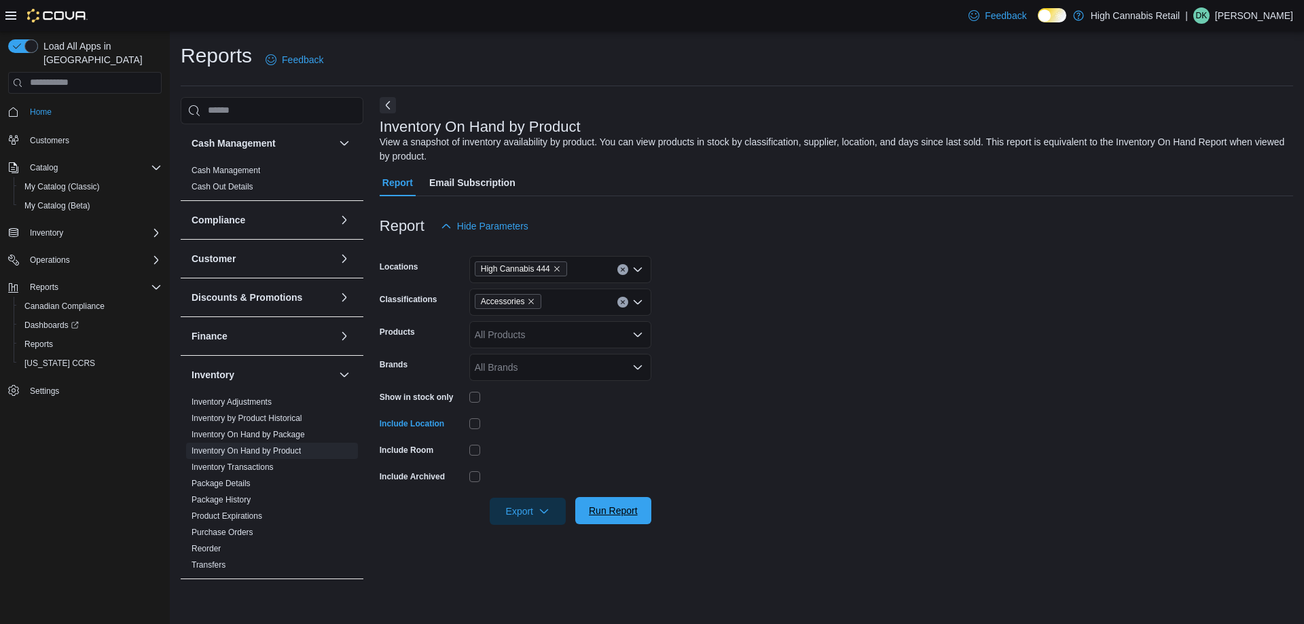
click at [636, 514] on span "Run Report" at bounding box center [613, 511] width 49 height 14
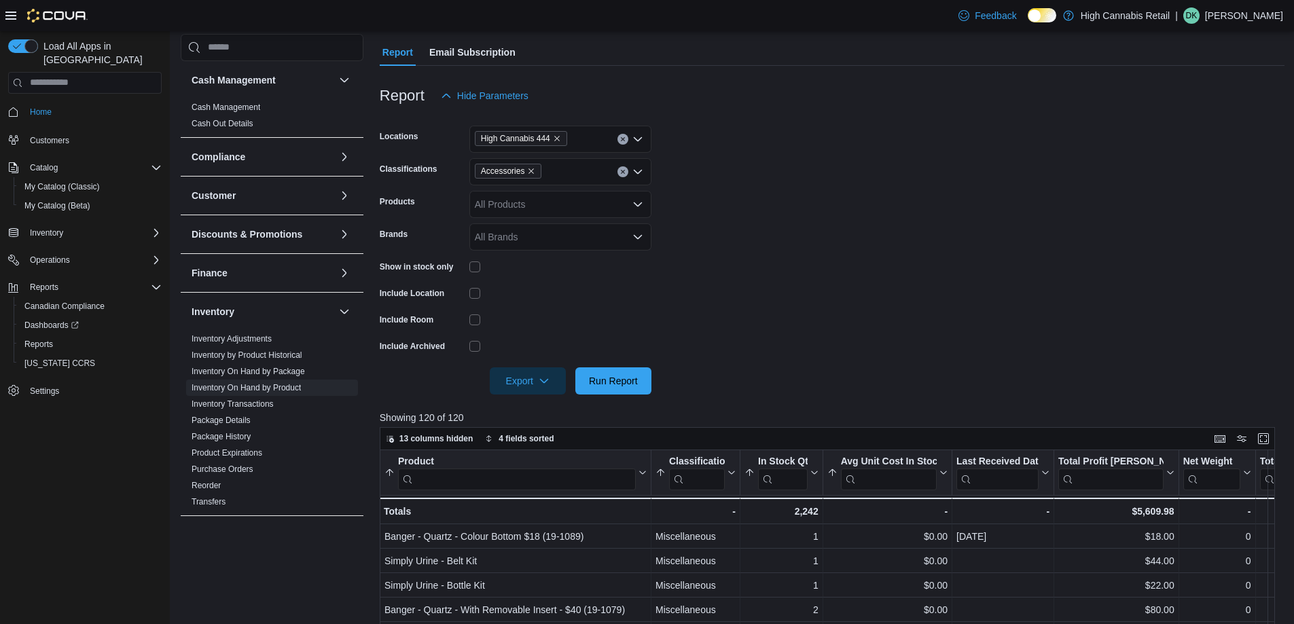
scroll to position [204, 0]
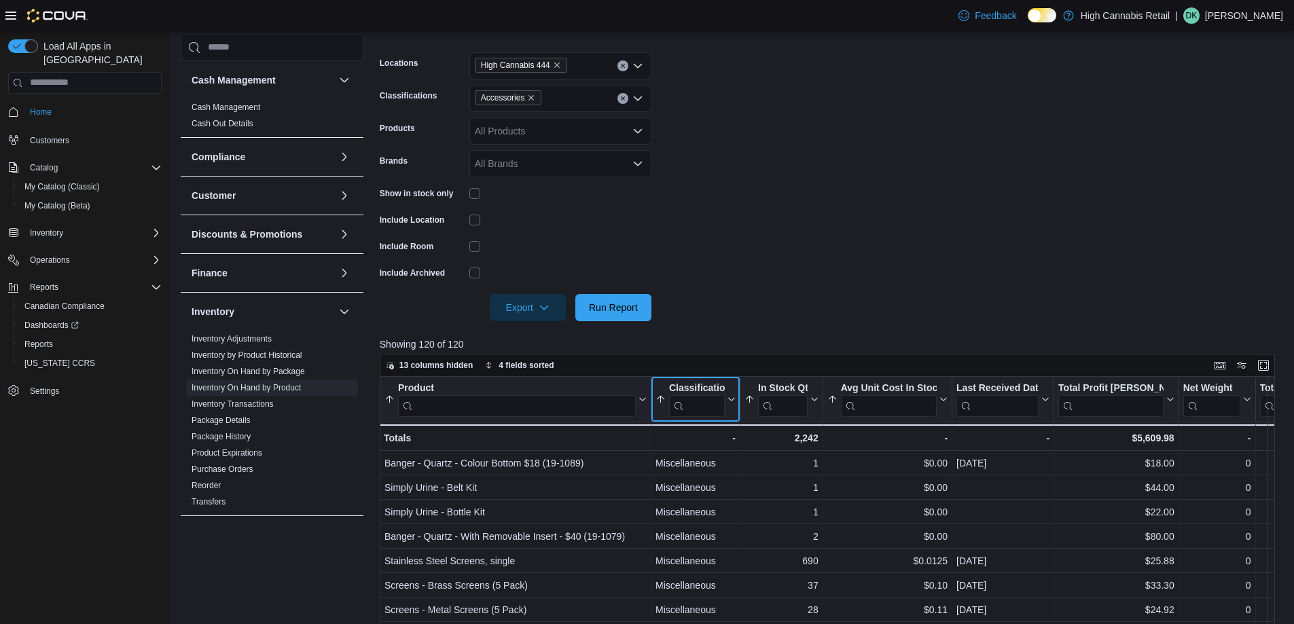
click at [729, 402] on icon at bounding box center [730, 399] width 11 height 8
click at [705, 448] on span "Sort A-Z" at bounding box center [696, 451] width 28 height 11
click at [728, 404] on icon at bounding box center [730, 399] width 11 height 8
click at [715, 448] on button "Sort A-Z" at bounding box center [696, 452] width 76 height 16
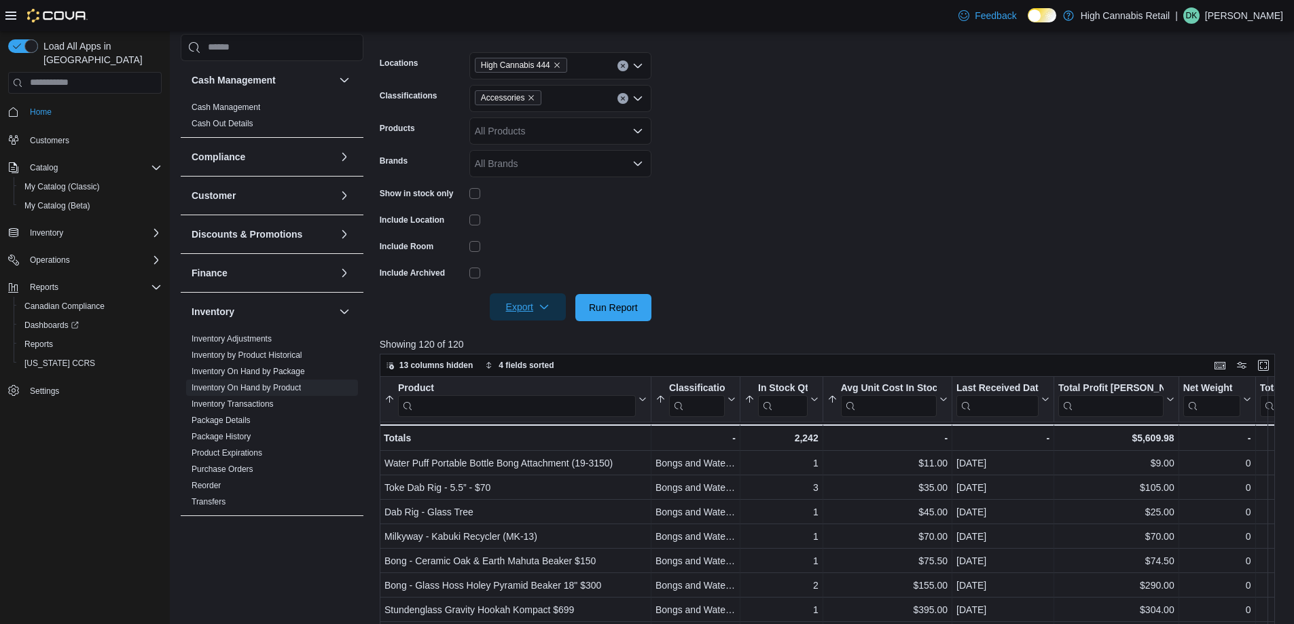
click at [521, 308] on span "Export" at bounding box center [528, 306] width 60 height 27
click at [530, 341] on button "Export to Excel" at bounding box center [529, 334] width 77 height 27
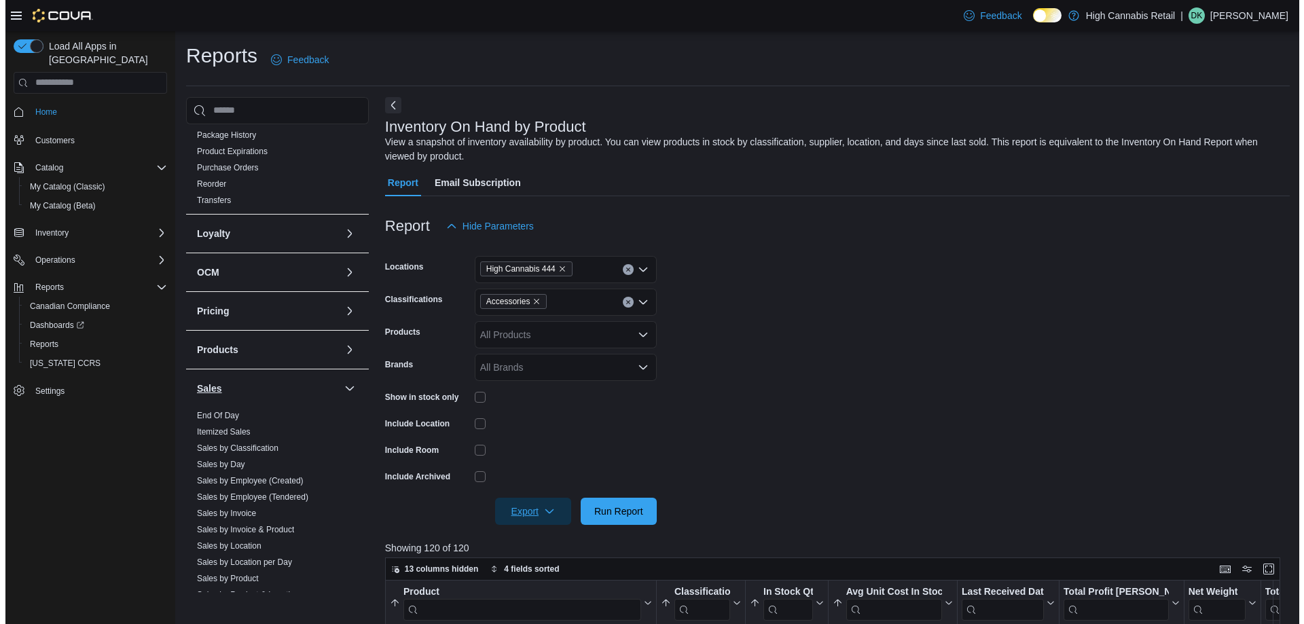
scroll to position [408, 0]
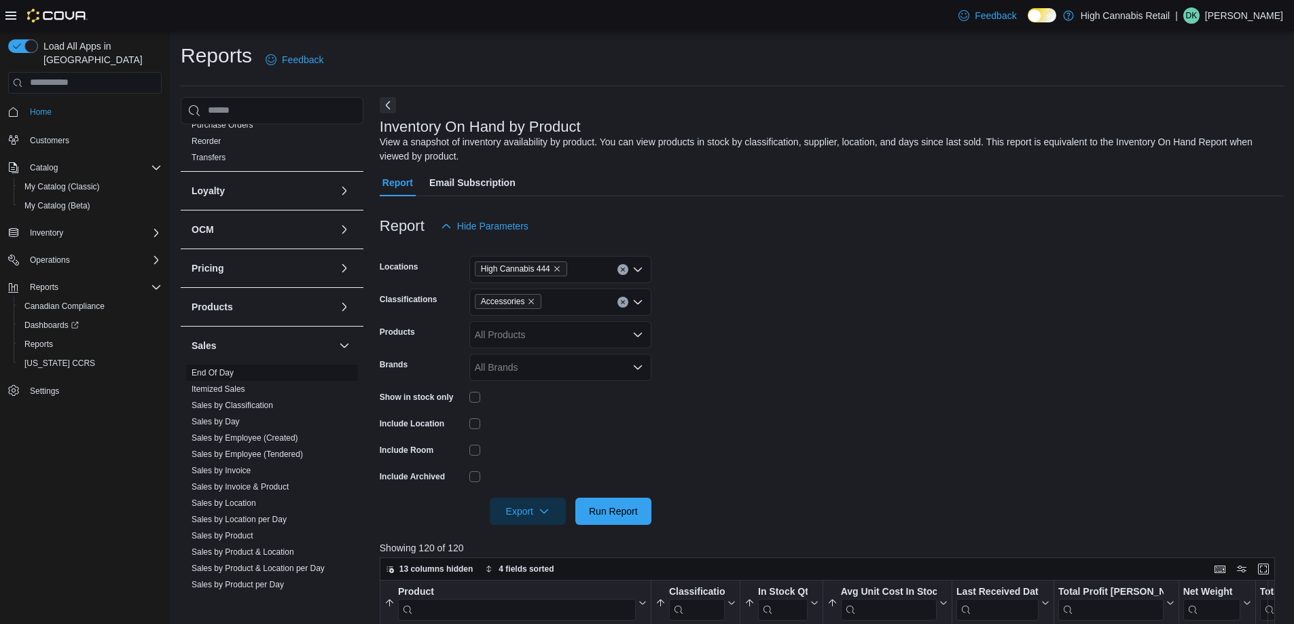
click at [225, 376] on link "End Of Day" at bounding box center [213, 373] width 42 height 10
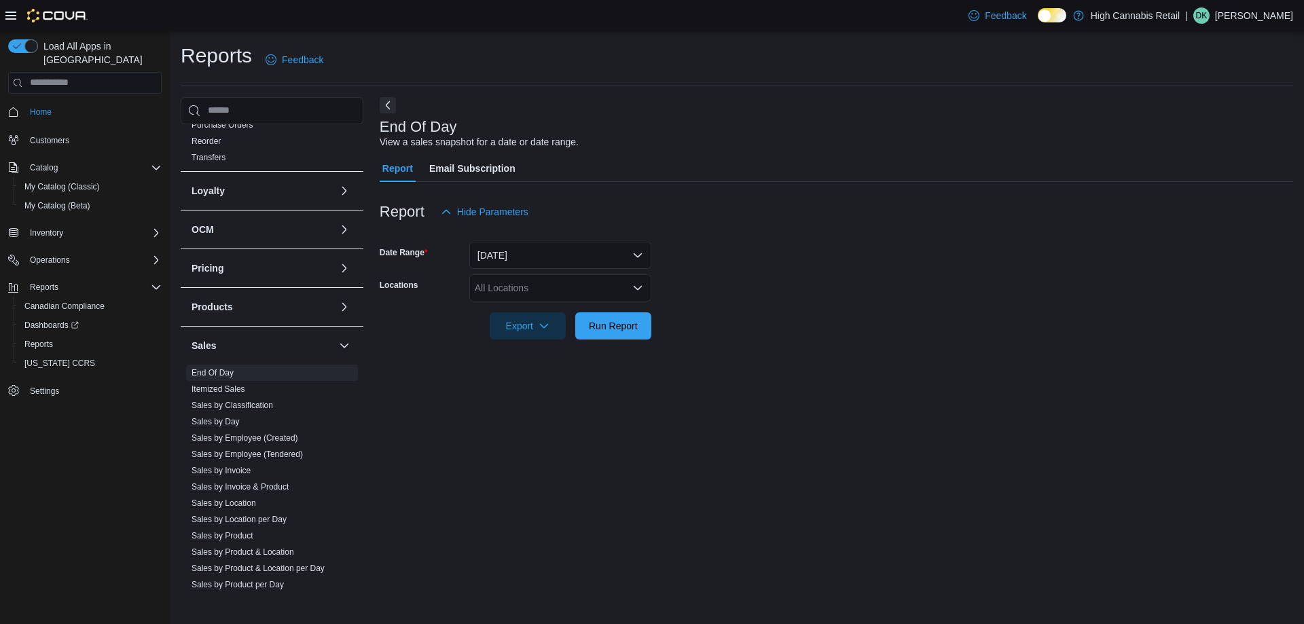
click at [571, 290] on div "All Locations" at bounding box center [560, 287] width 182 height 27
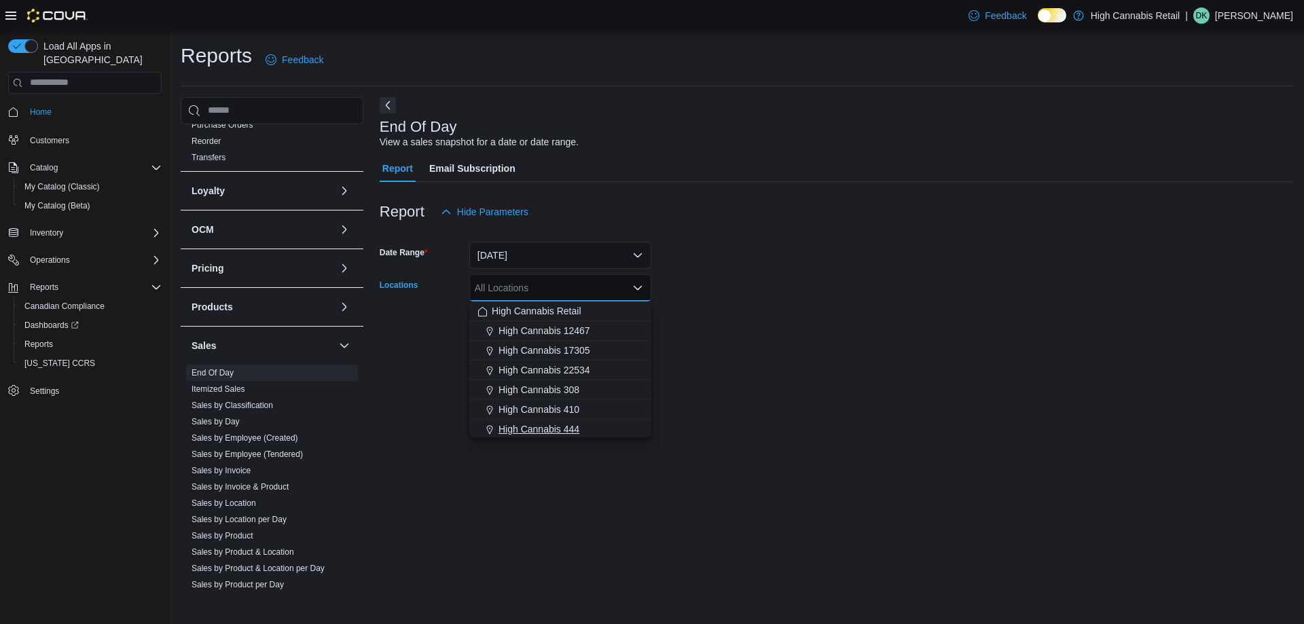
click at [581, 436] on button "High Cannabis 444" at bounding box center [560, 430] width 182 height 20
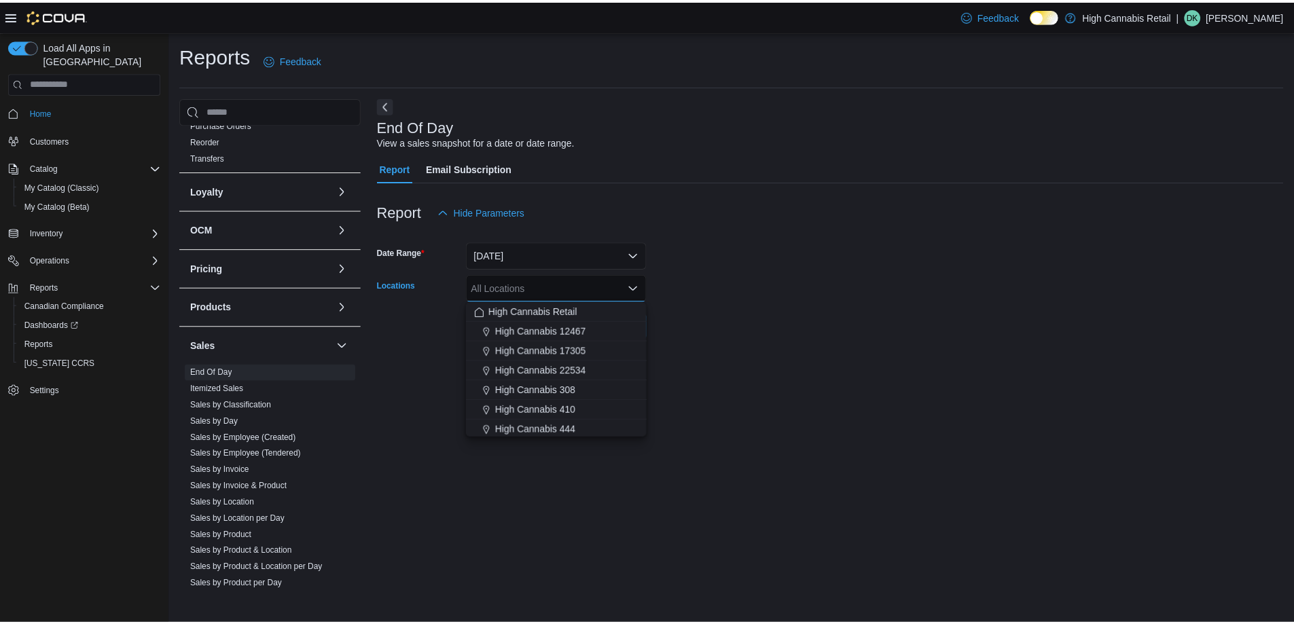
scroll to position [2, 0]
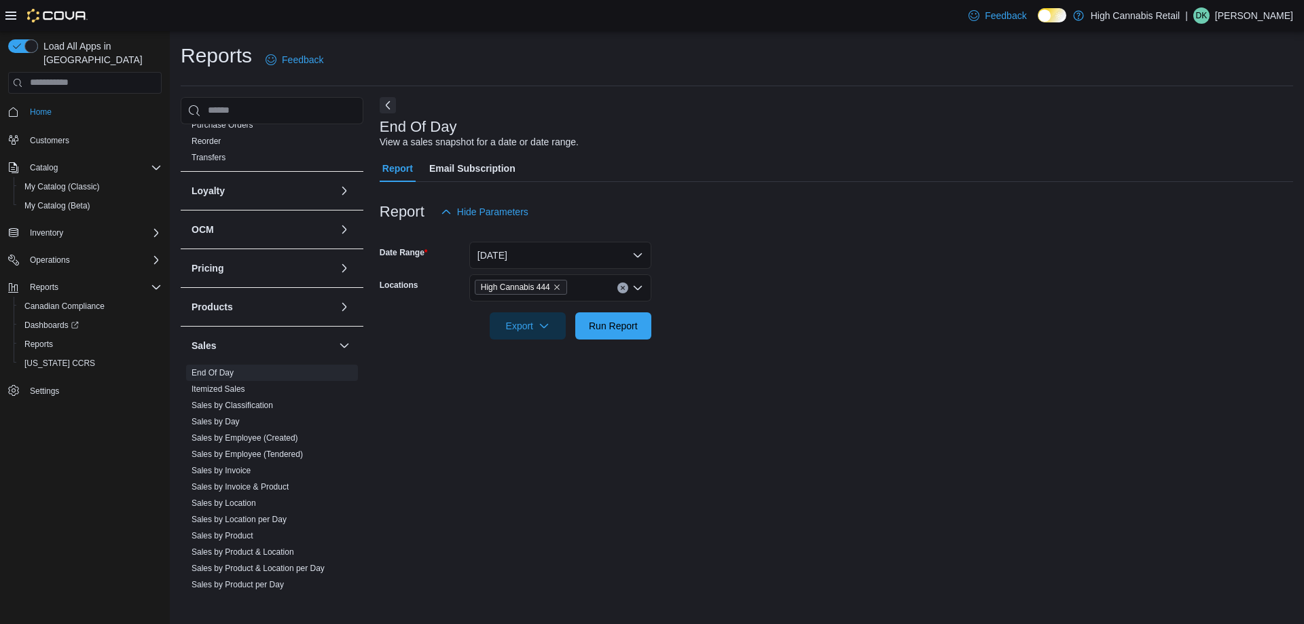
click at [732, 359] on div "End Of Day View a sales snapshot for a date or date range. Report Email Subscri…" at bounding box center [837, 344] width 914 height 495
click at [649, 333] on button "Run Report" at bounding box center [613, 325] width 76 height 27
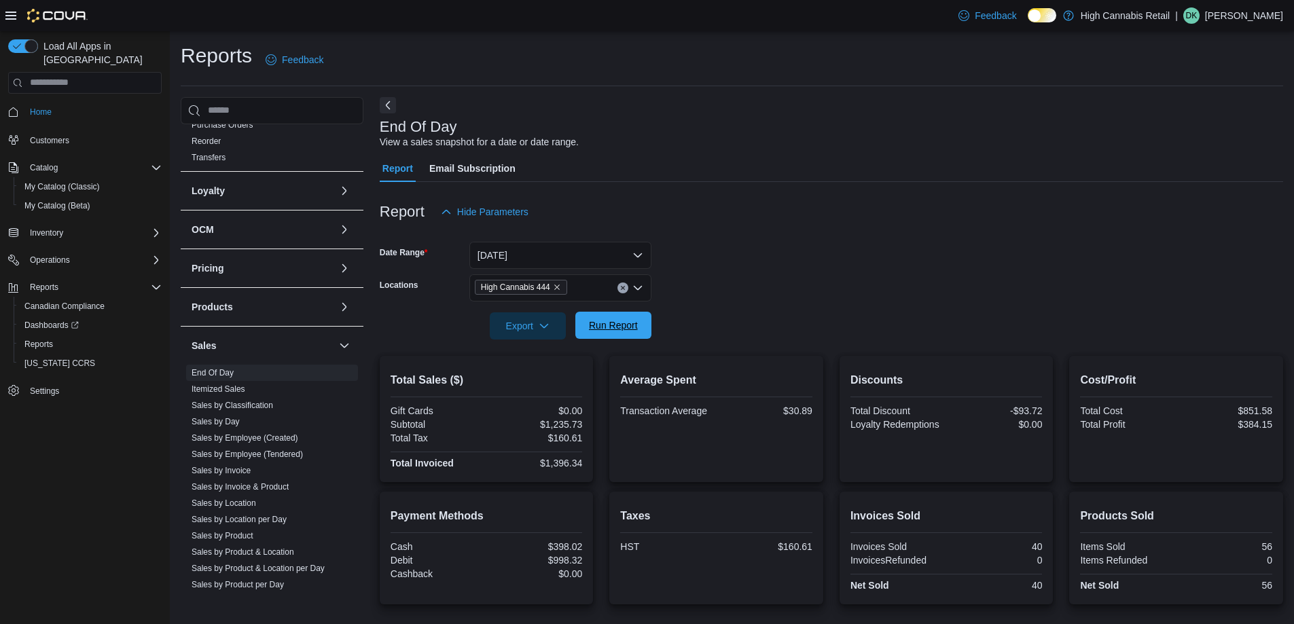
click at [622, 337] on span "Run Report" at bounding box center [614, 325] width 60 height 27
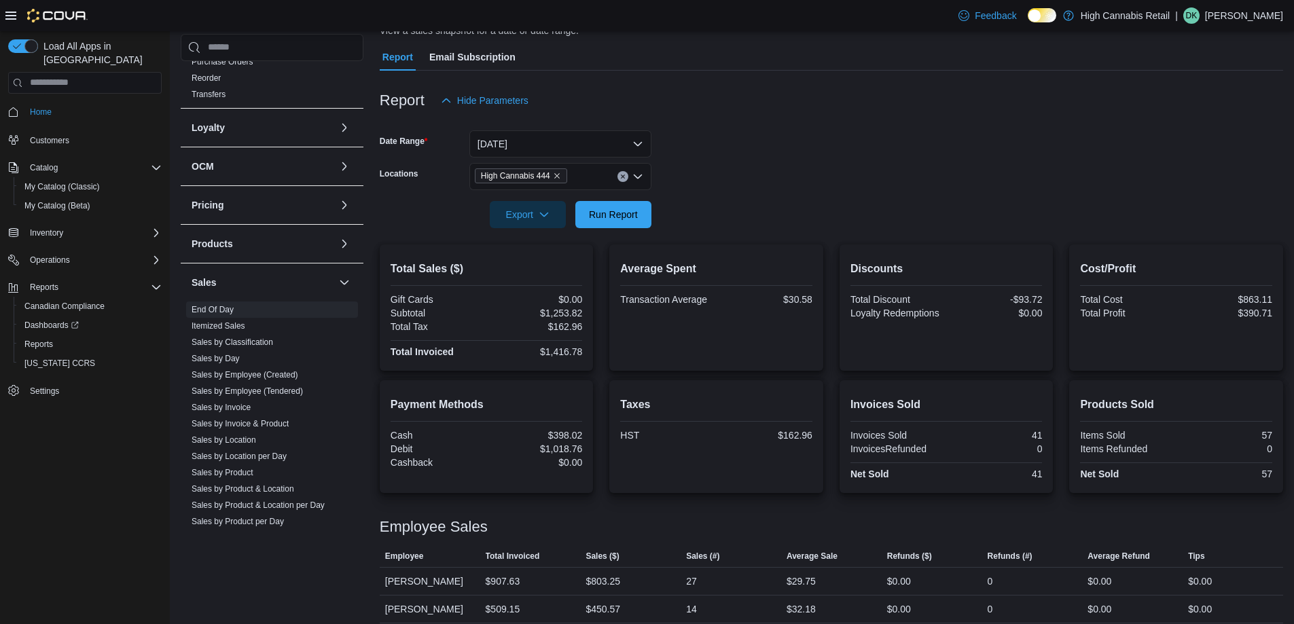
scroll to position [122, 0]
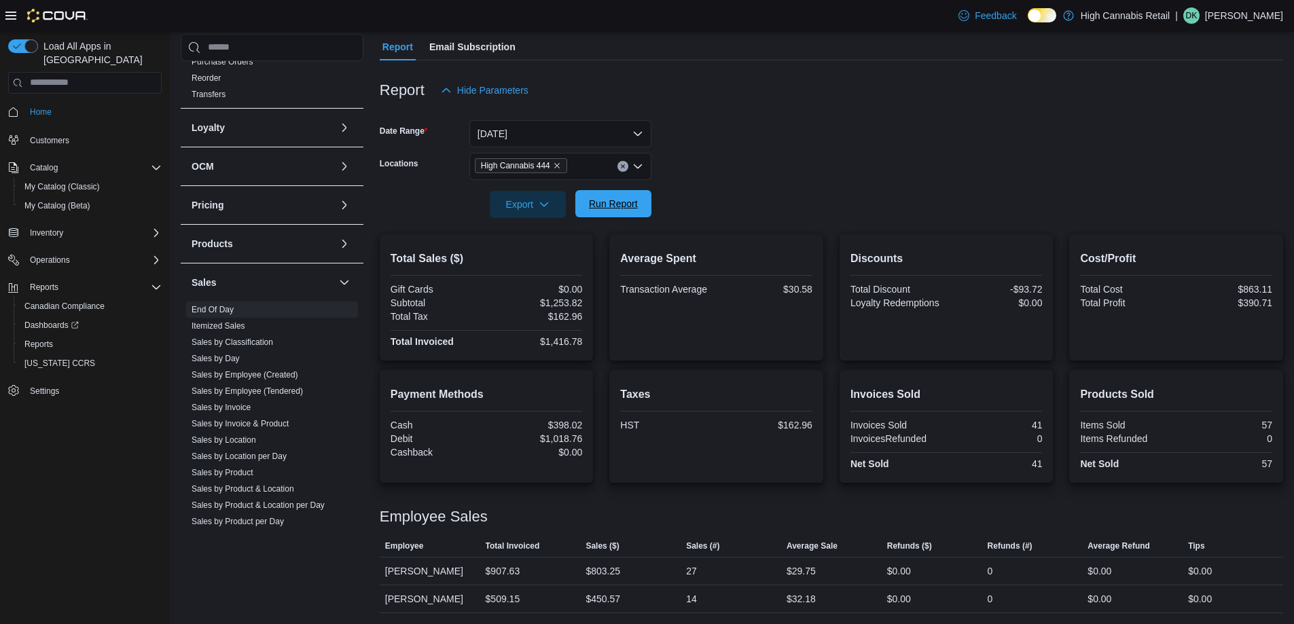
click at [635, 215] on span "Run Report" at bounding box center [614, 203] width 60 height 27
